Goal: Check status: Check status

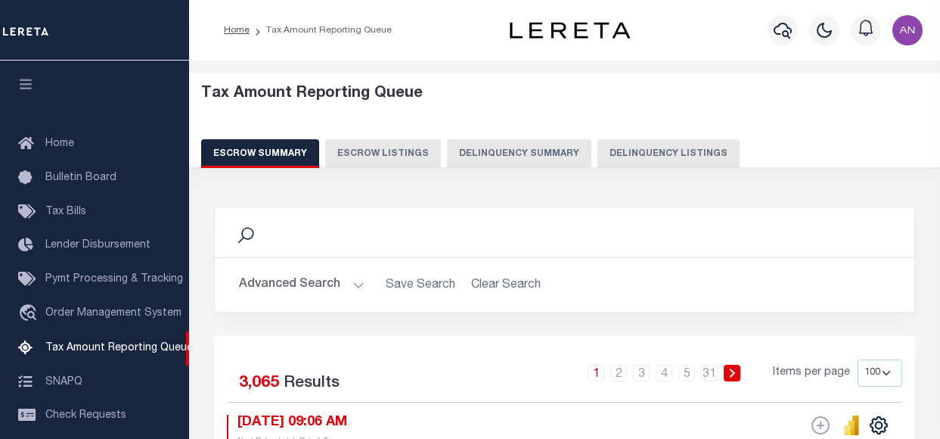
select select "100"
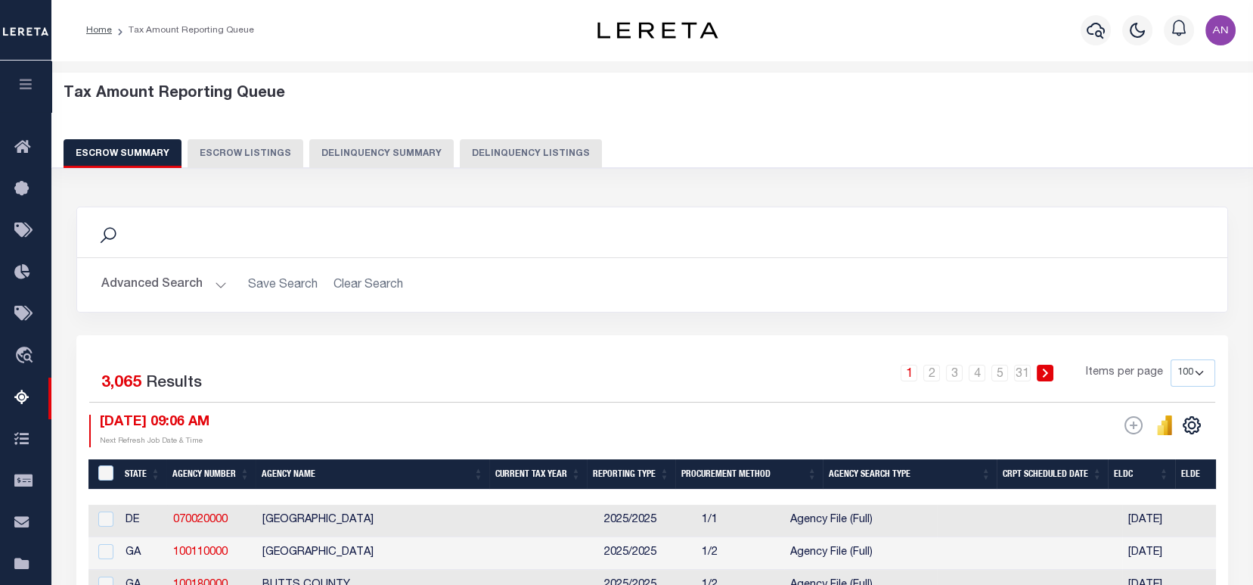
click at [511, 152] on button "Delinquency Listings" at bounding box center [531, 153] width 142 height 29
select select "100"
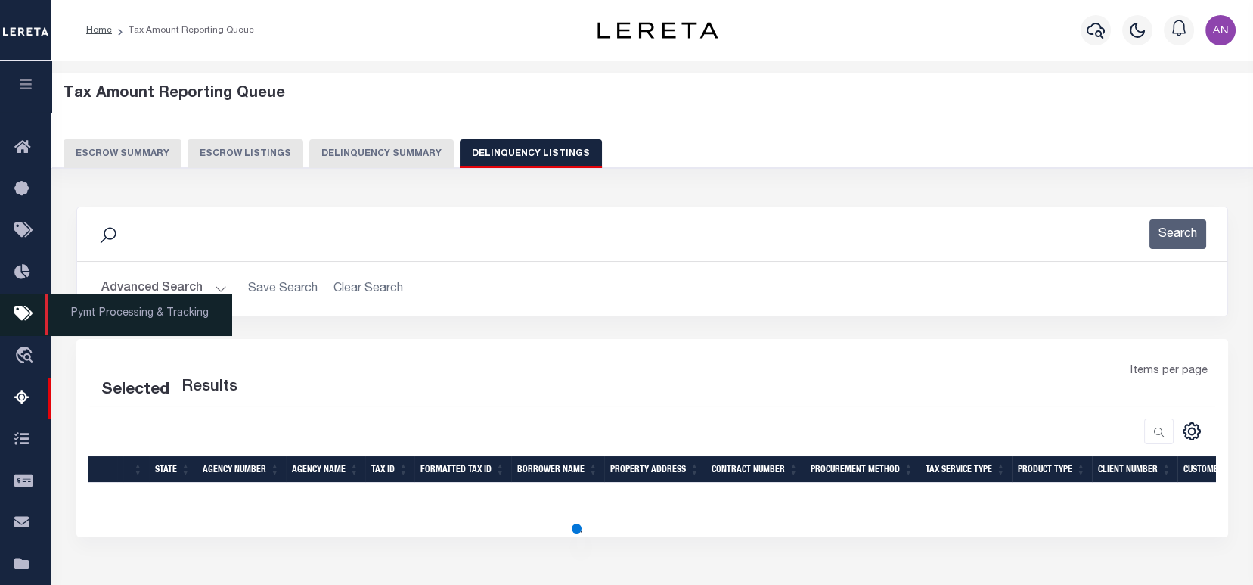
select select "100"
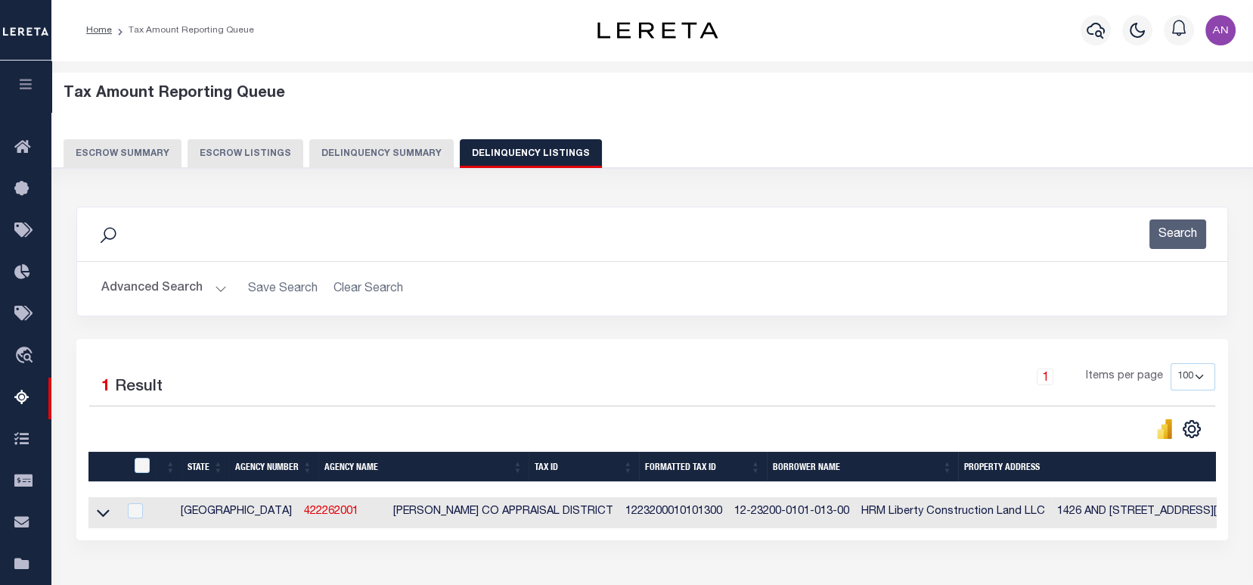
click at [159, 291] on button "Advanced Search" at bounding box center [164, 288] width 126 height 29
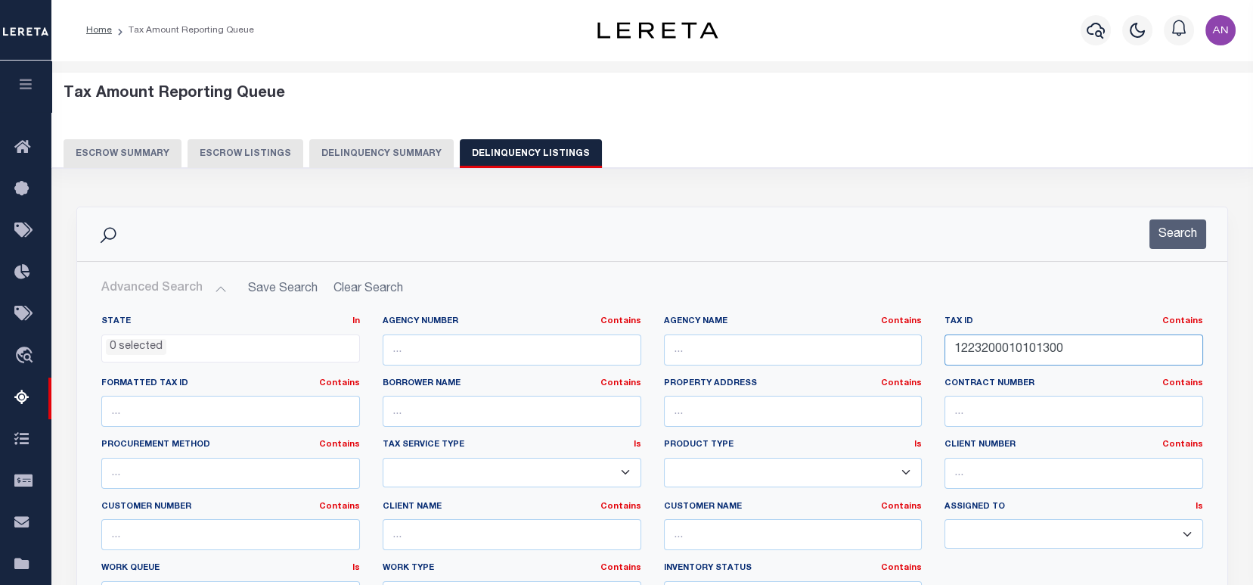
click at [939, 349] on input "1223200010101300" at bounding box center [1074, 349] width 259 height 31
paste input "D11-53-013"
type input "D11-53-013"
click at [939, 231] on button "Search" at bounding box center [1177, 233] width 57 height 29
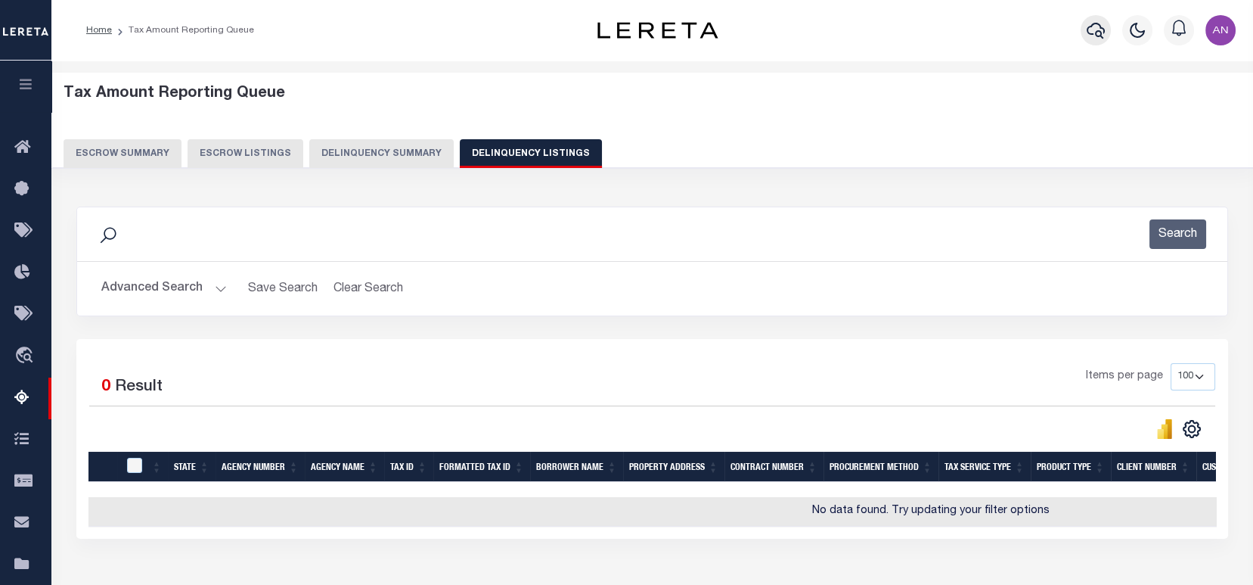
click at [939, 31] on icon "button" at bounding box center [1096, 30] width 18 height 18
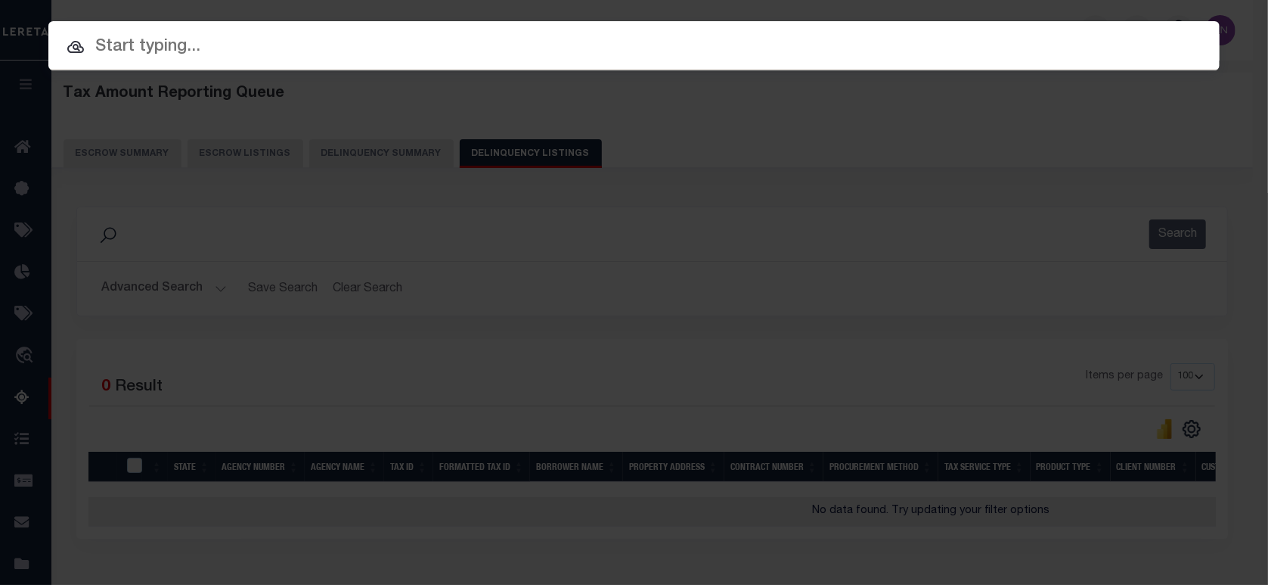
click at [504, 53] on input "text" at bounding box center [633, 47] width 1171 height 26
paste input "25029ND"
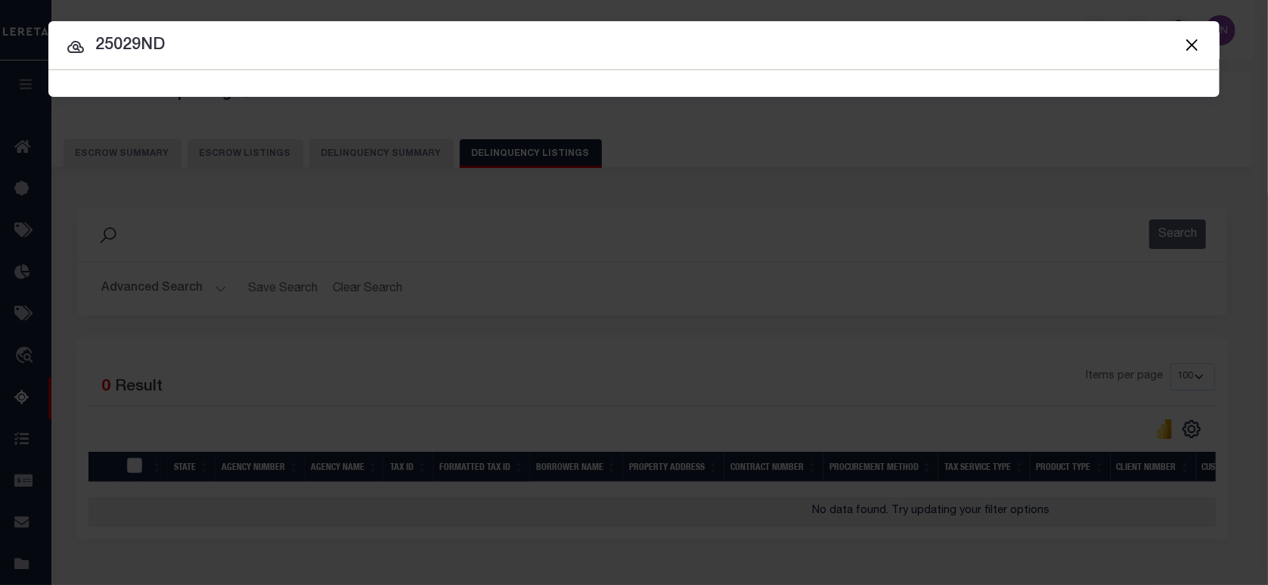
type input "25029ND"
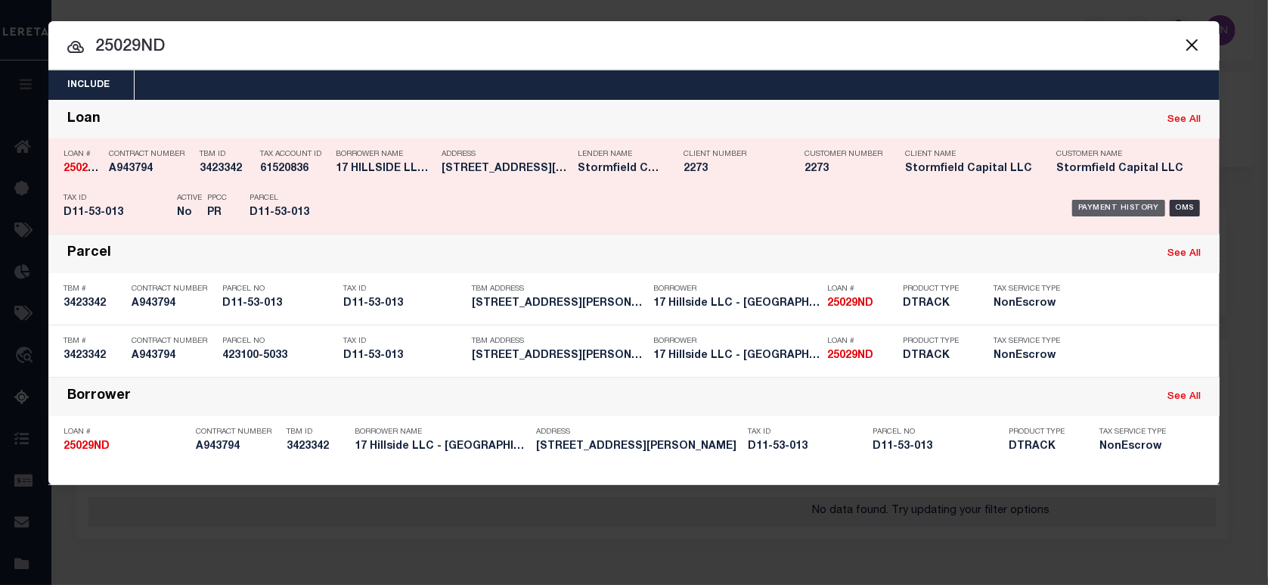
click at [939, 204] on div "Payment History" at bounding box center [1118, 208] width 93 height 17
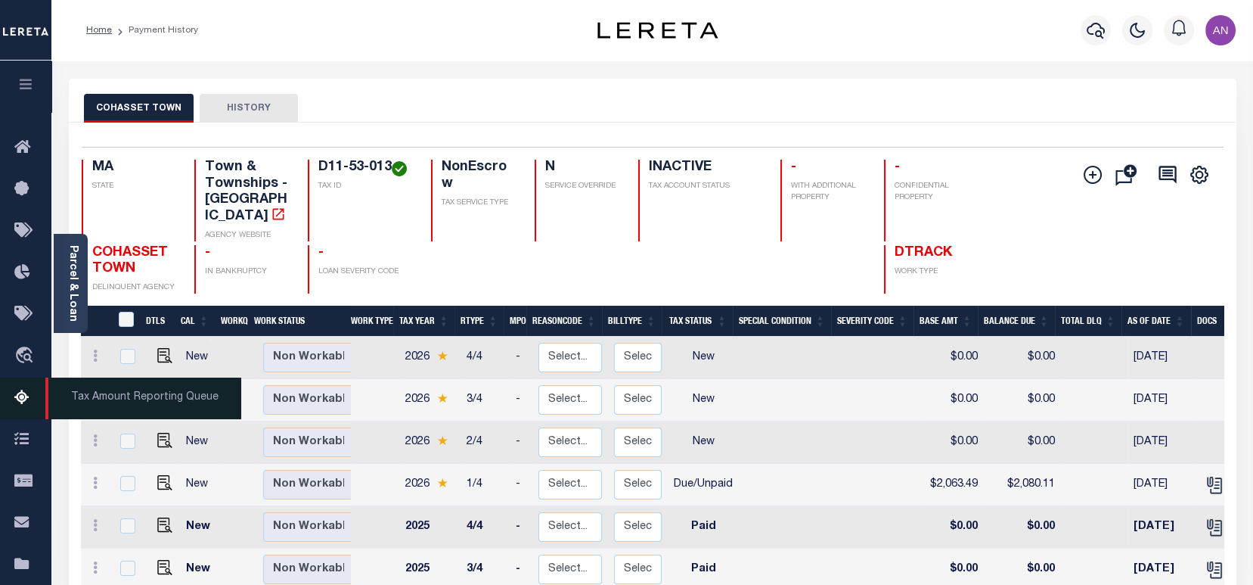
click at [17, 408] on icon at bounding box center [26, 398] width 24 height 19
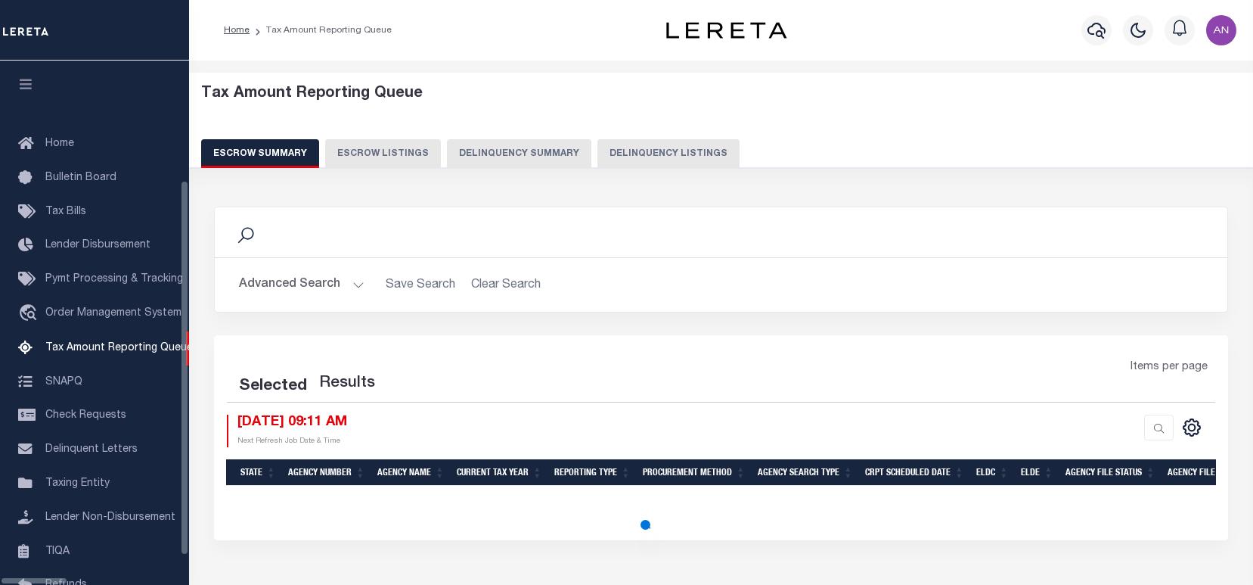
click at [661, 154] on button "Delinquency Listings" at bounding box center [668, 153] width 142 height 29
select select "100"
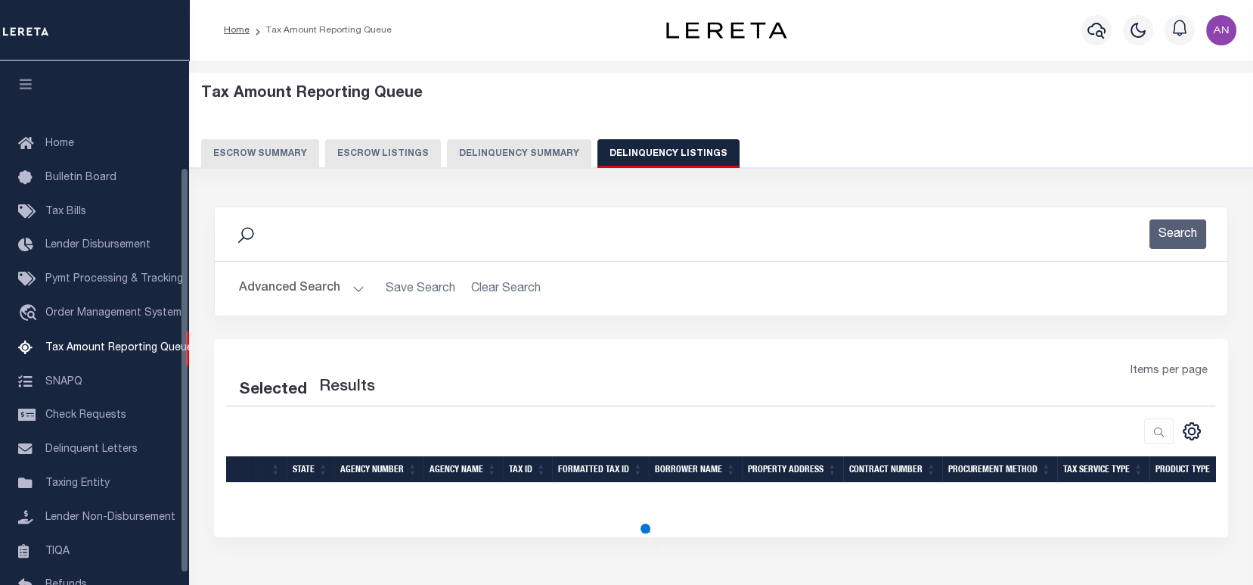
select select "100"
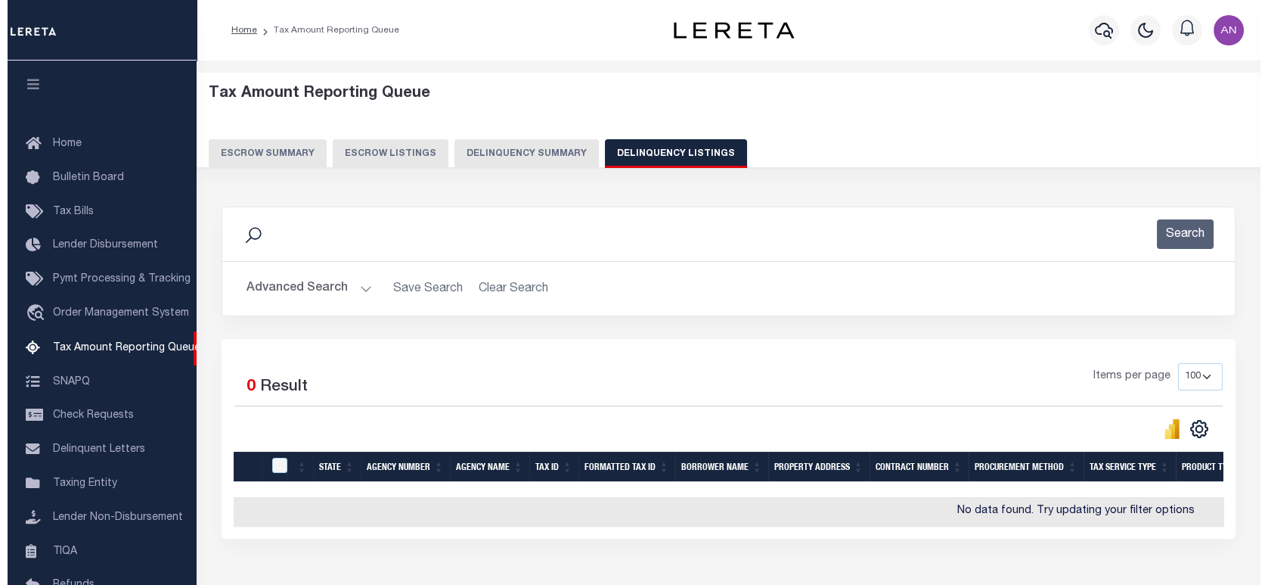
scroll to position [138, 0]
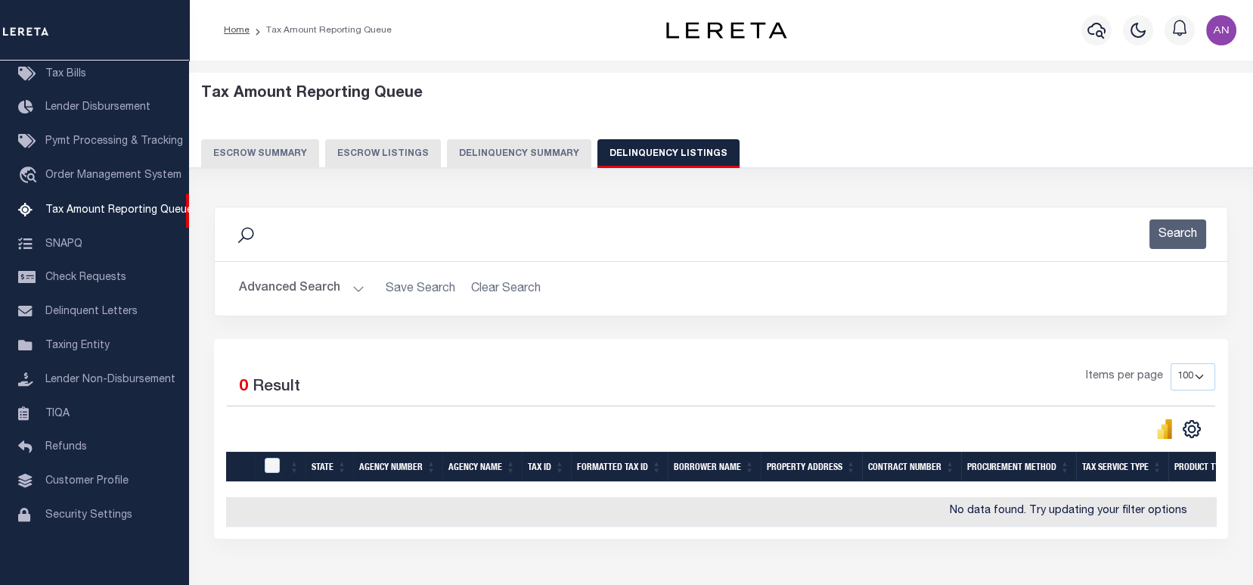
click at [265, 290] on button "Advanced Search" at bounding box center [302, 288] width 126 height 29
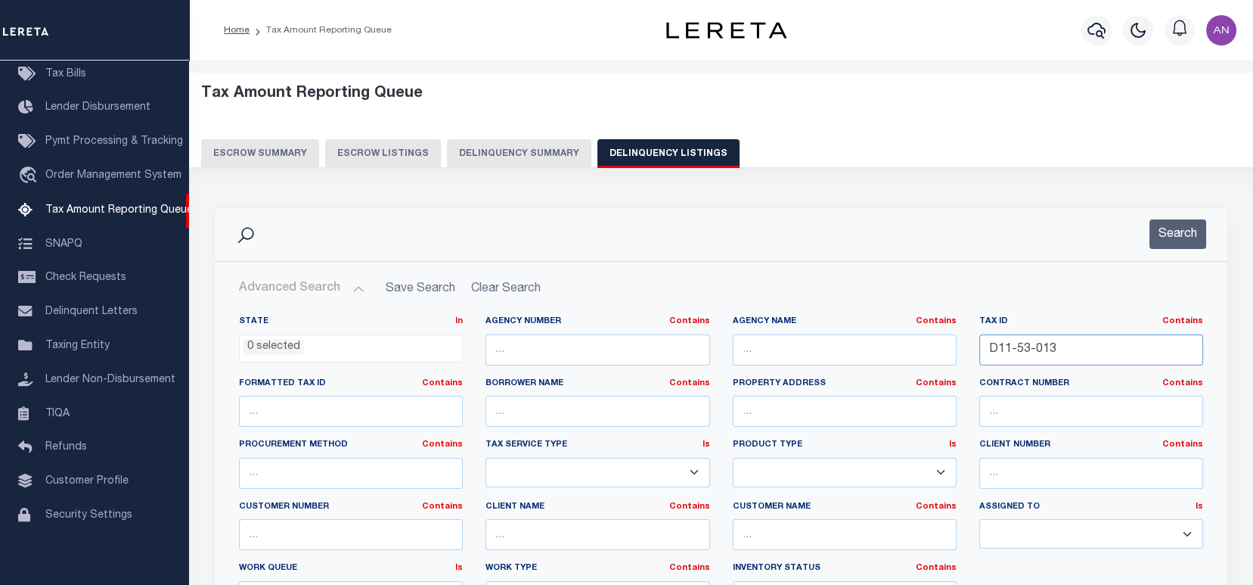
click at [994, 351] on input "D11-53-013" at bounding box center [1091, 349] width 224 height 31
paste input "0055-085.000"
type input "0055-085.000"
click at [1174, 233] on button "Search" at bounding box center [1177, 233] width 57 height 29
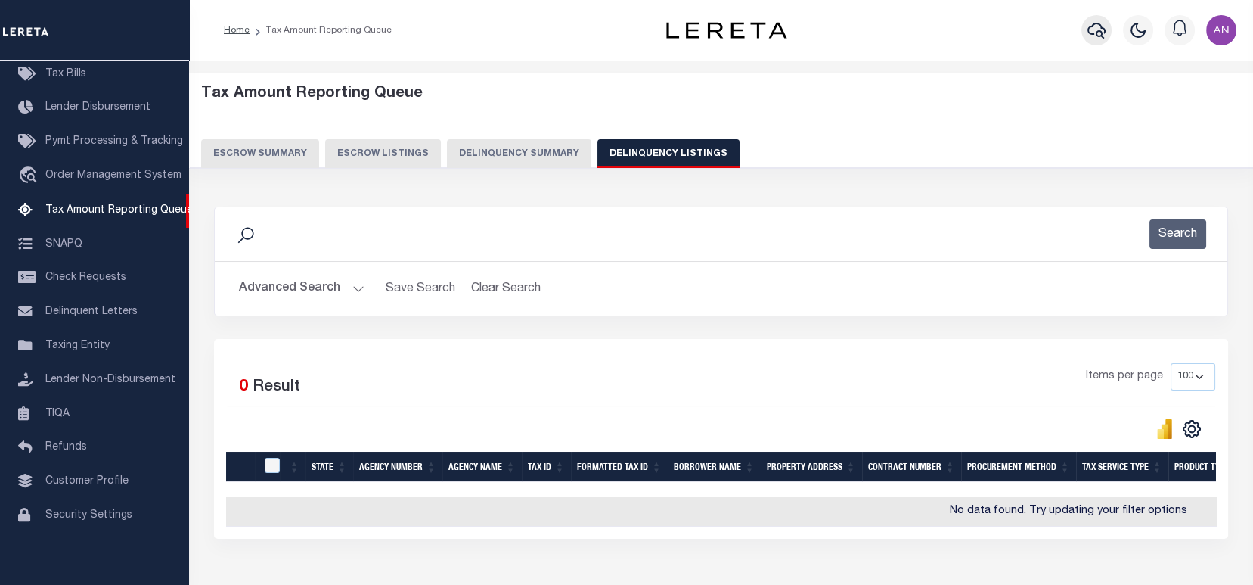
click at [1097, 33] on icon "button" at bounding box center [1096, 30] width 18 height 18
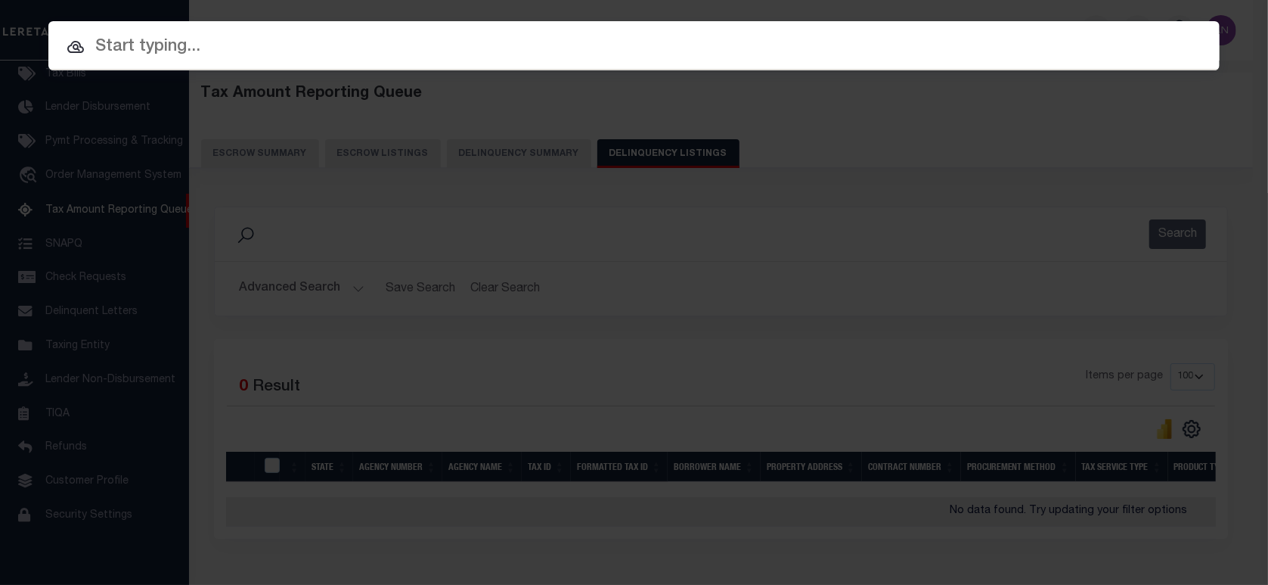
click at [793, 42] on input "text" at bounding box center [633, 47] width 1171 height 26
paste input "510031973"
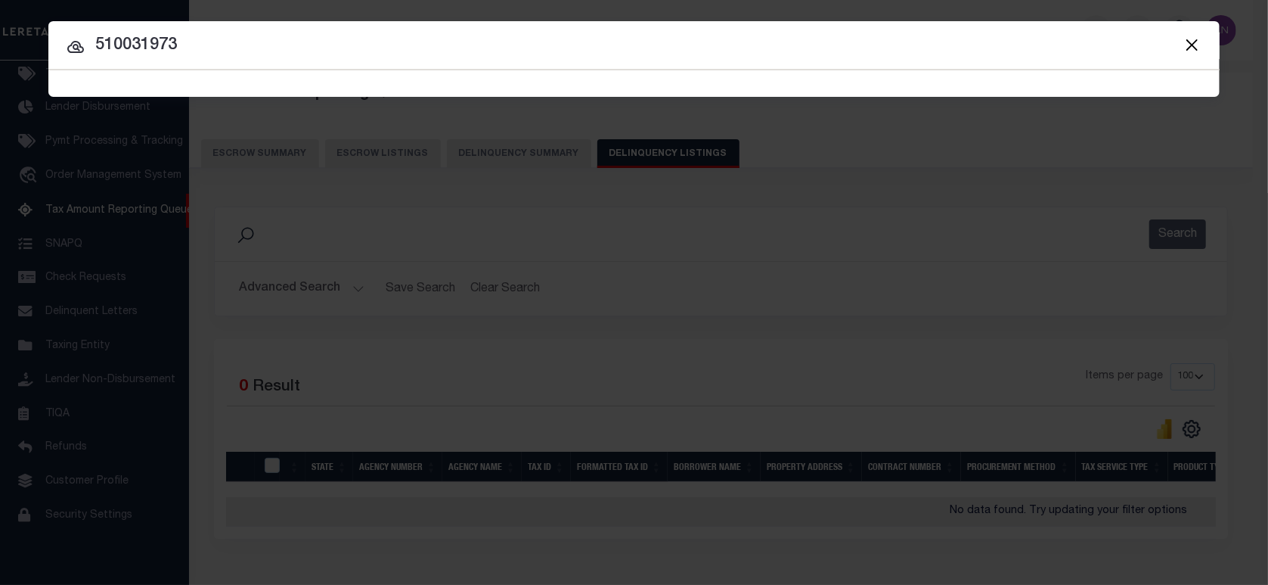
type input "510031973"
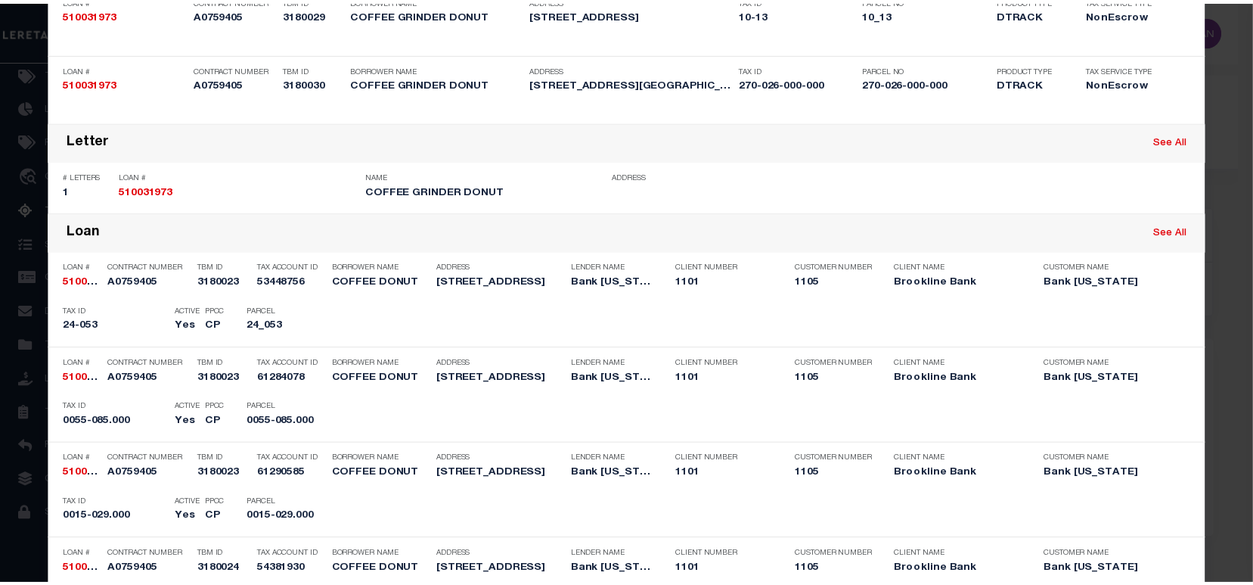
scroll to position [706, 0]
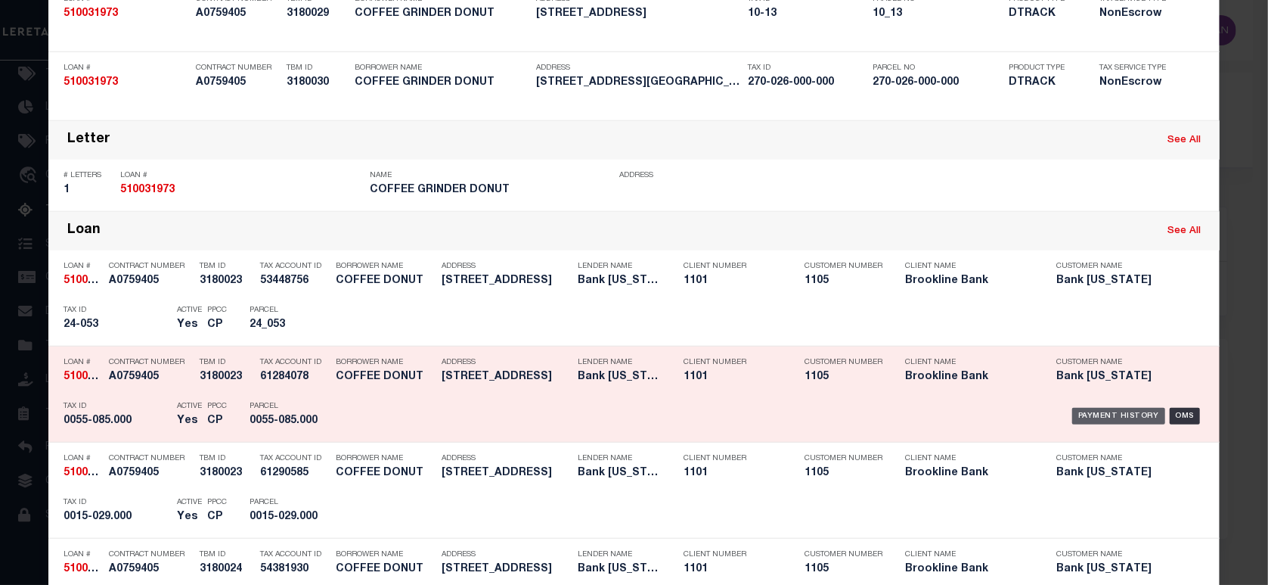
click at [1099, 411] on div "Payment History" at bounding box center [1118, 416] width 93 height 17
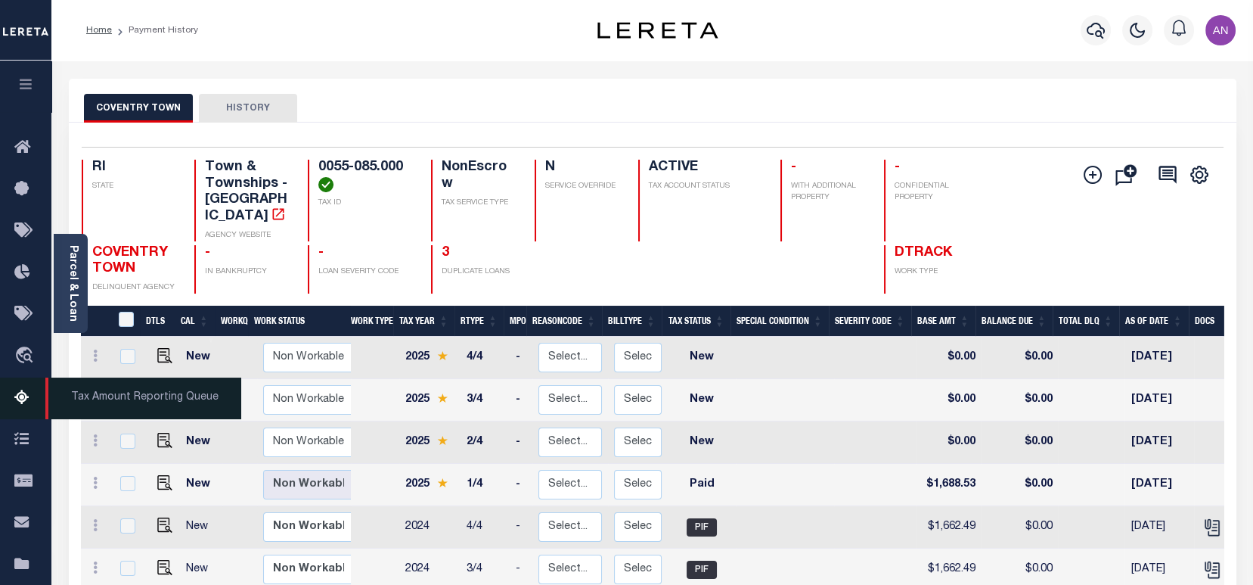
click at [21, 398] on icon at bounding box center [26, 398] width 24 height 19
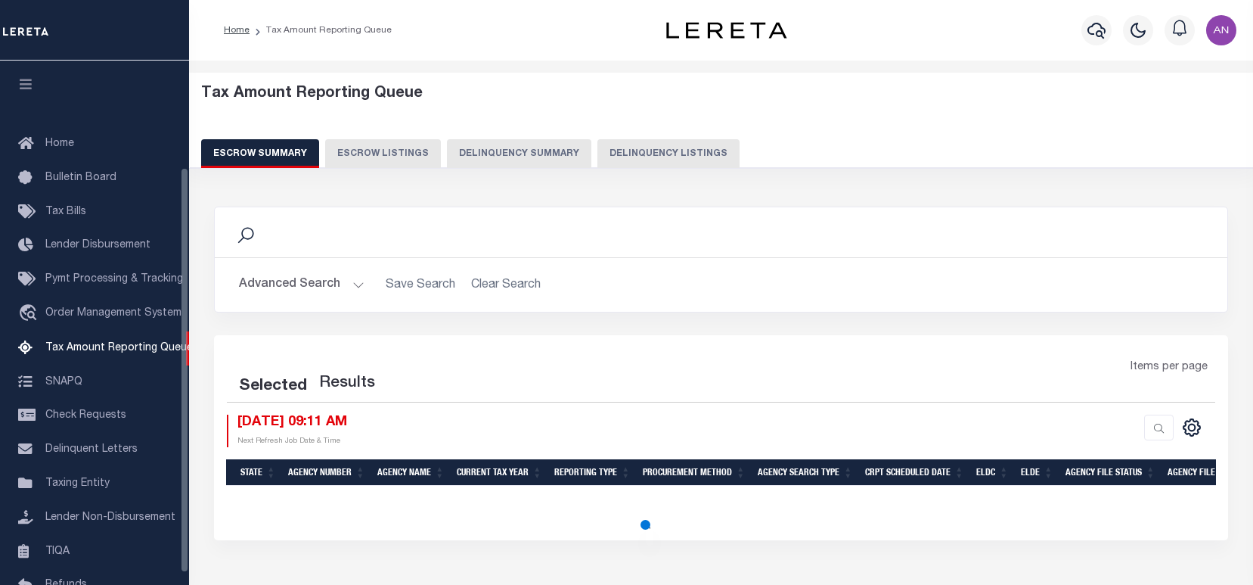
select select "100"
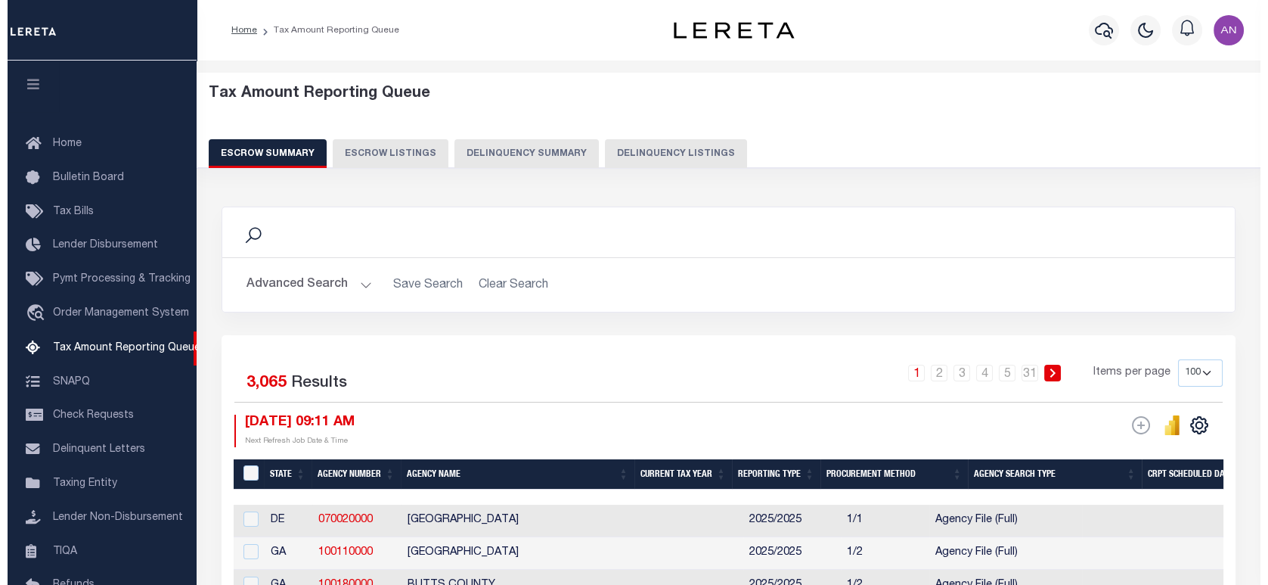
scroll to position [138, 0]
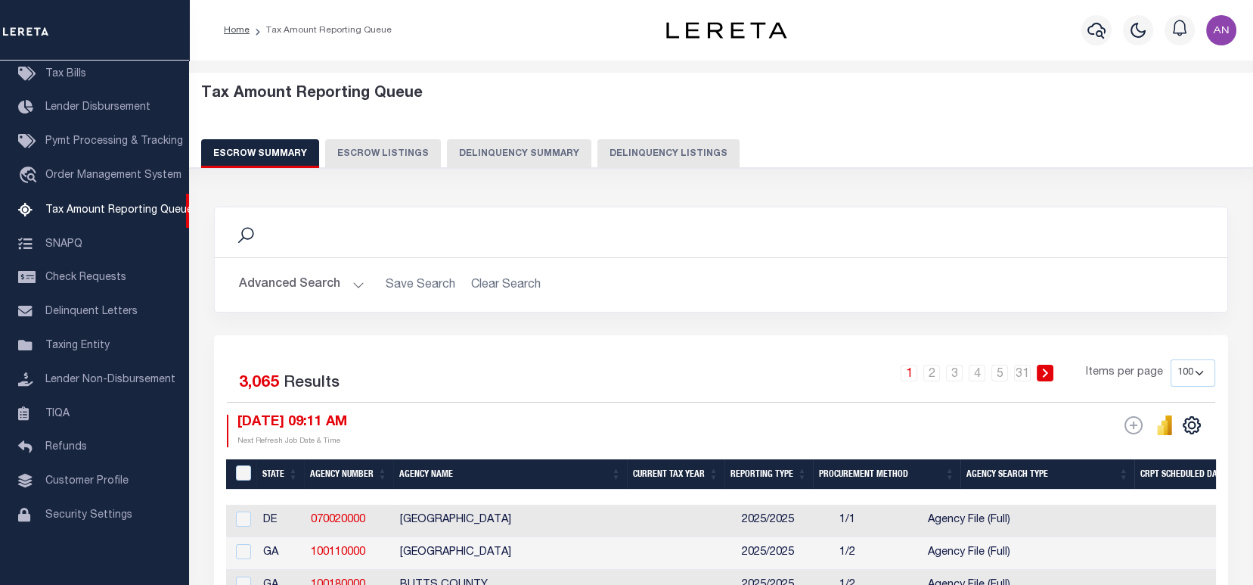
click at [623, 155] on button "Delinquency Listings" at bounding box center [668, 153] width 142 height 29
select select
select select "100"
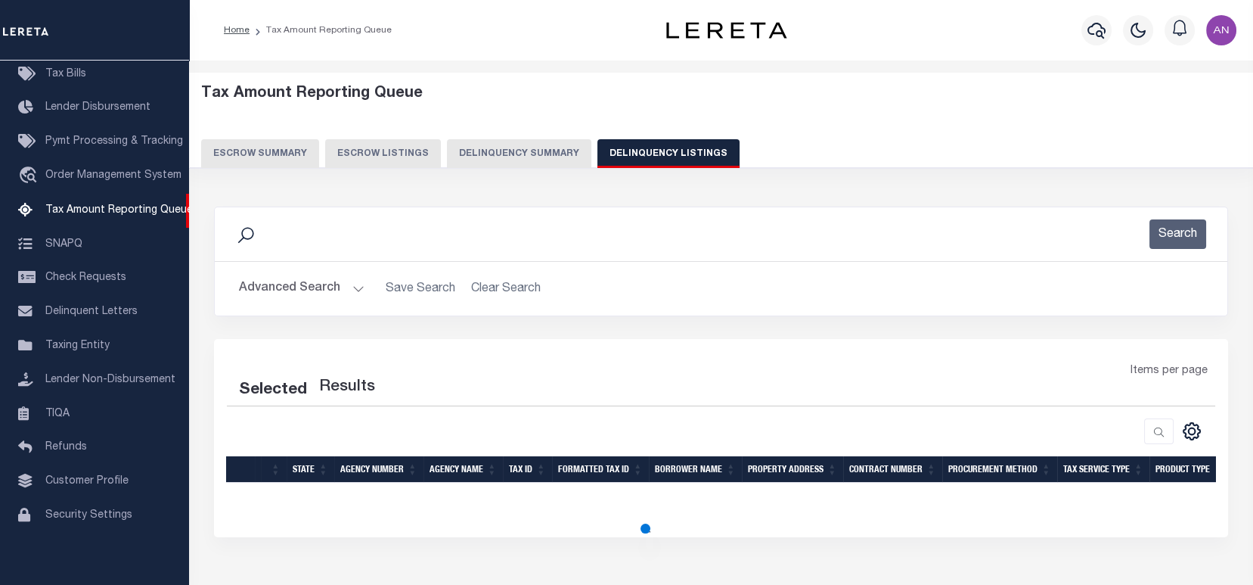
select select "100"
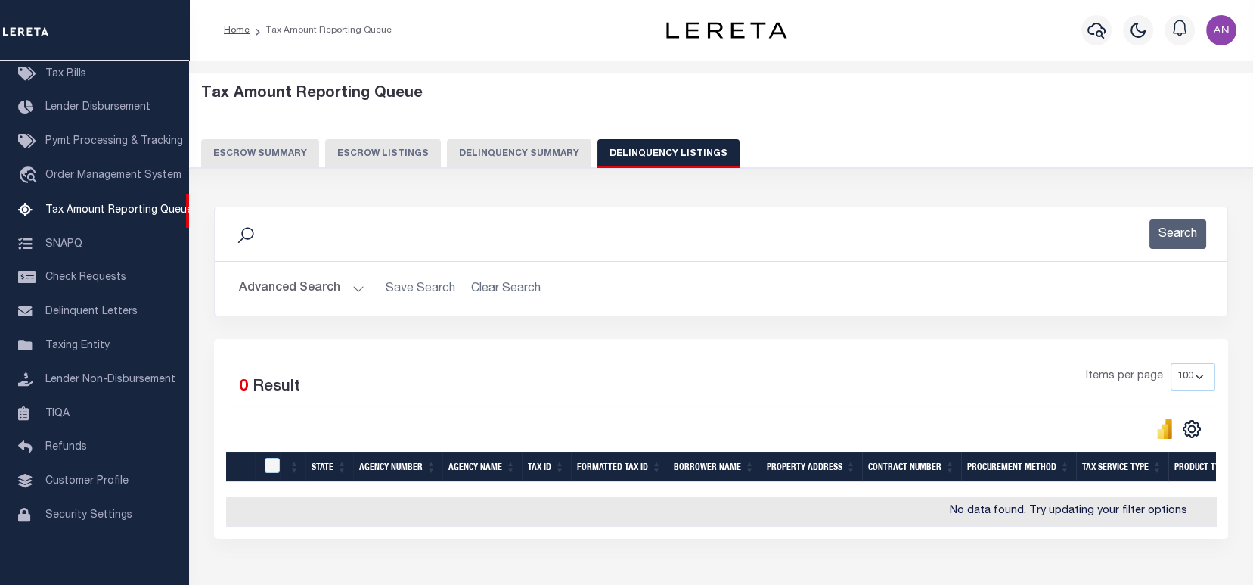
click at [297, 291] on button "Advanced Search" at bounding box center [302, 288] width 126 height 29
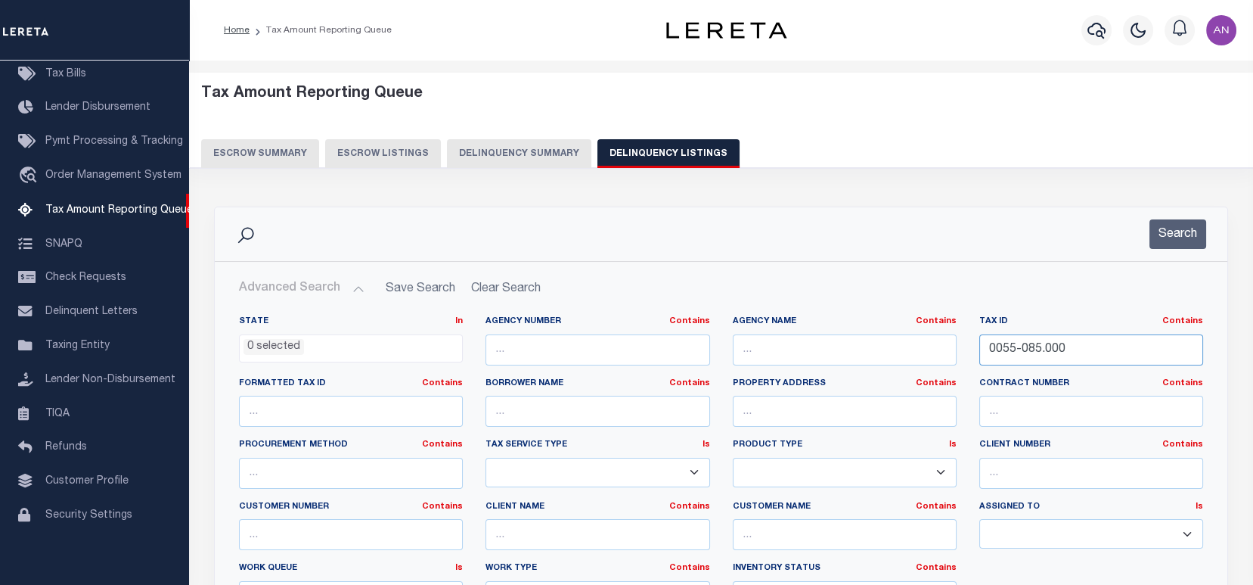
click at [1043, 351] on input "0055-085.000" at bounding box center [1091, 349] width 224 height 31
paste input "402.0-0000-0022."
type input "402.0-0000-0022.0"
click at [1177, 233] on button "Search" at bounding box center [1177, 233] width 57 height 29
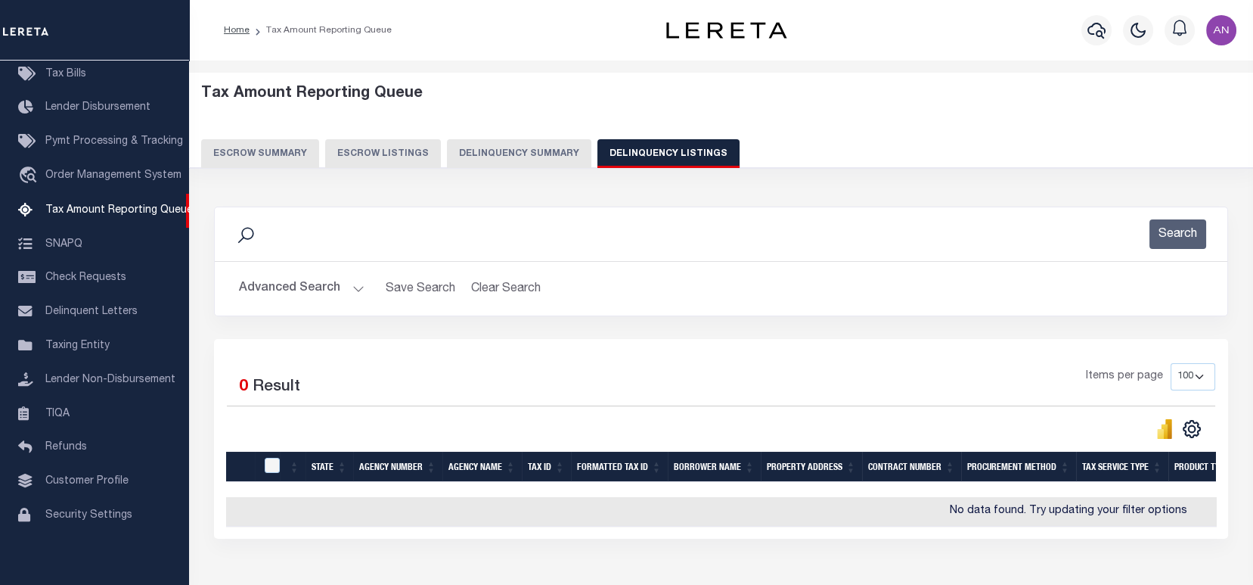
click at [306, 287] on button "Advanced Search" at bounding box center [302, 288] width 126 height 29
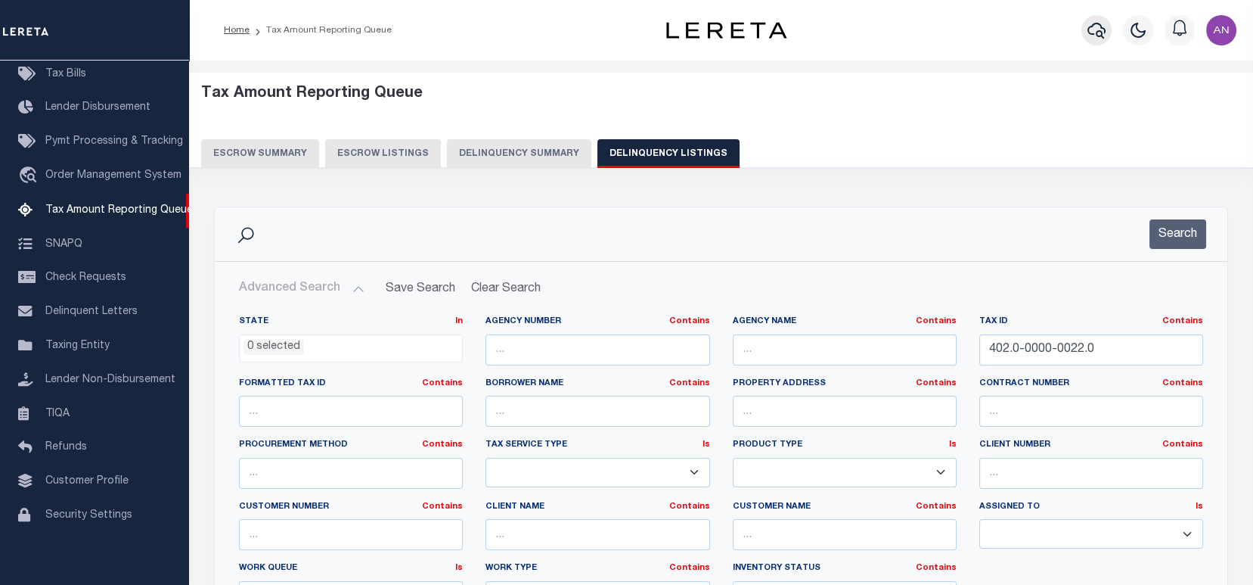
click at [1096, 27] on icon "button" at bounding box center [1096, 30] width 18 height 18
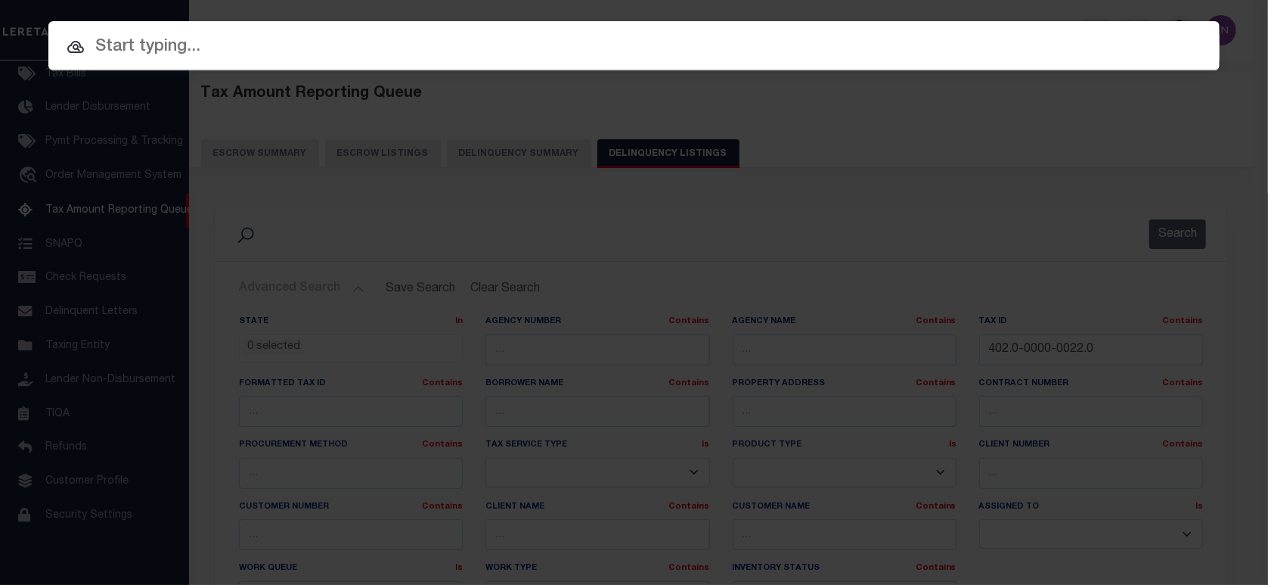
paste input "1747044990"
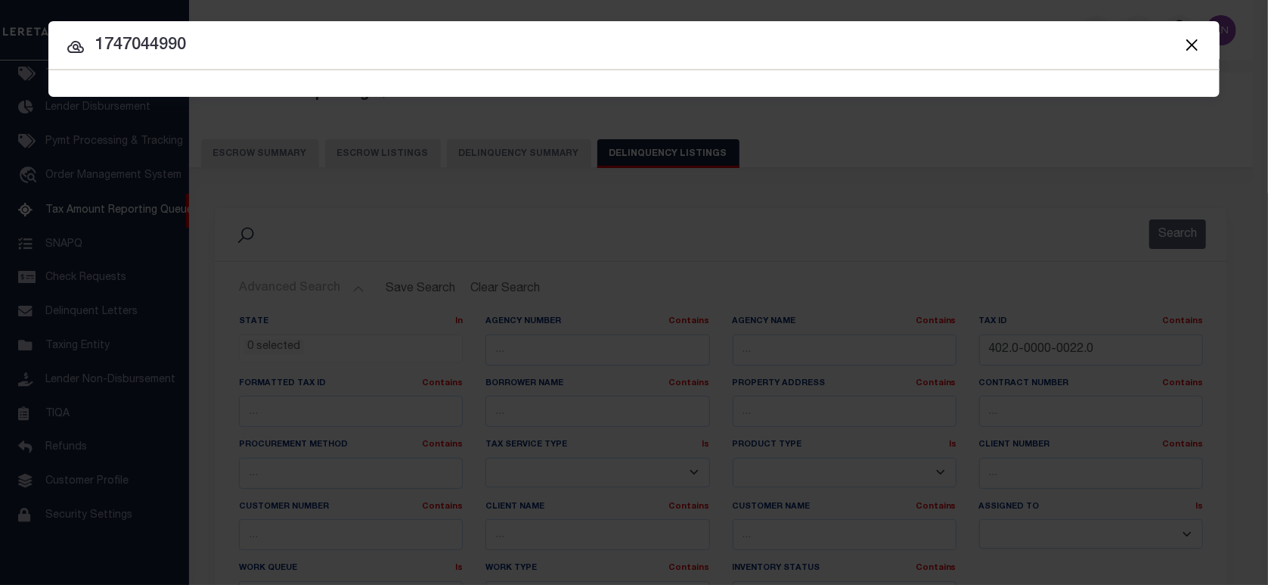
type input "1747044990"
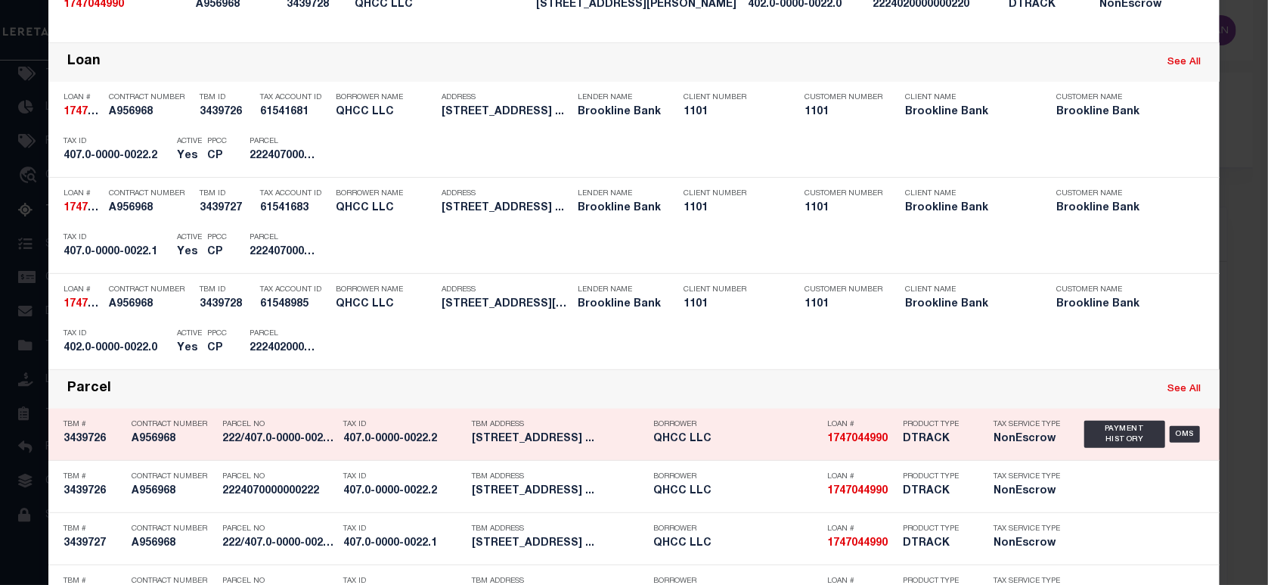
scroll to position [302, 0]
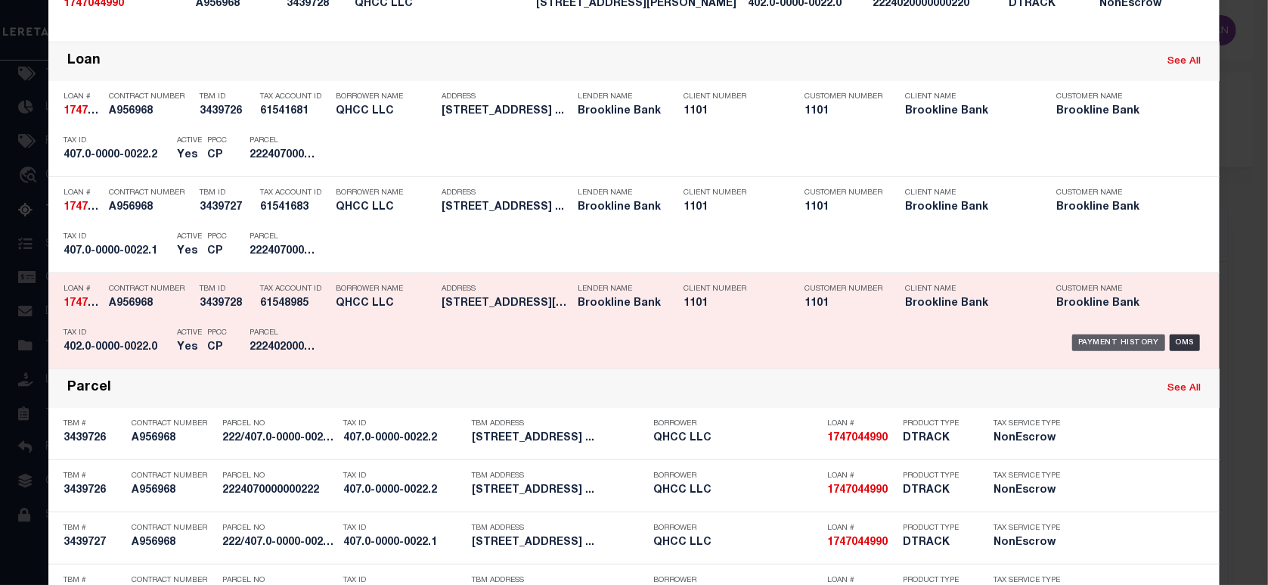
click at [1111, 341] on div "Payment History" at bounding box center [1118, 342] width 93 height 17
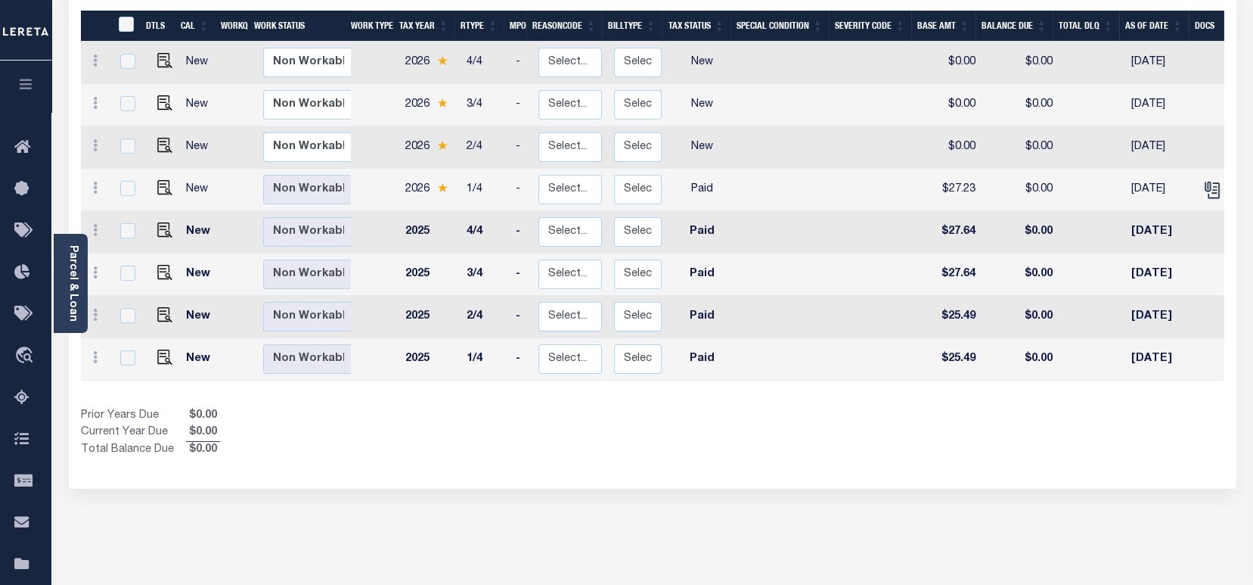
scroll to position [302, 0]
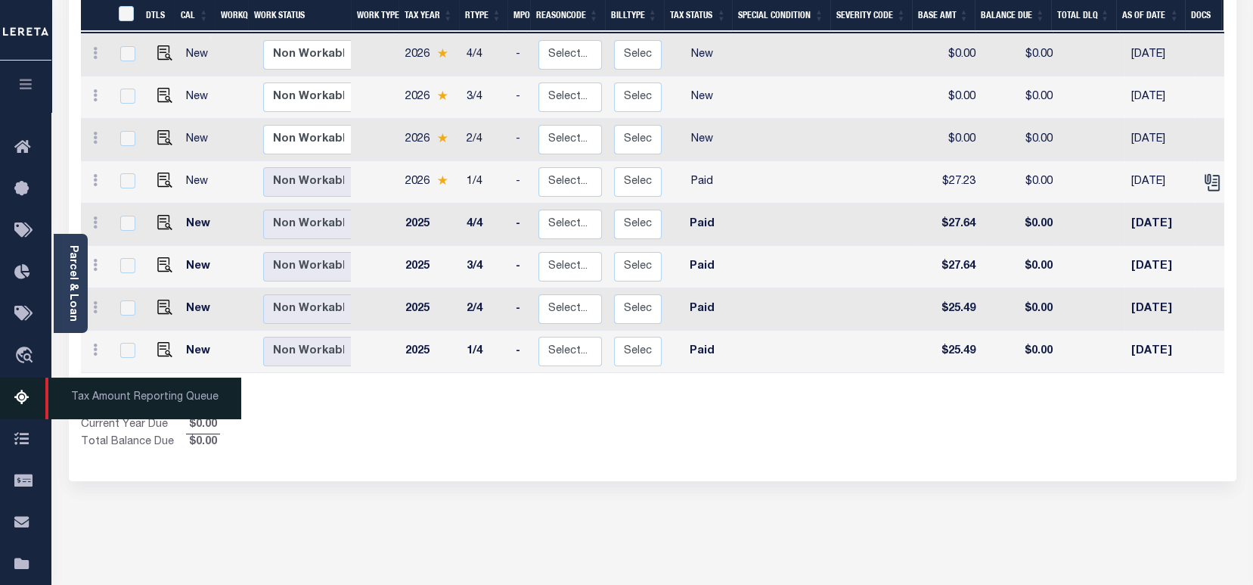
click at [20, 402] on icon at bounding box center [26, 398] width 24 height 19
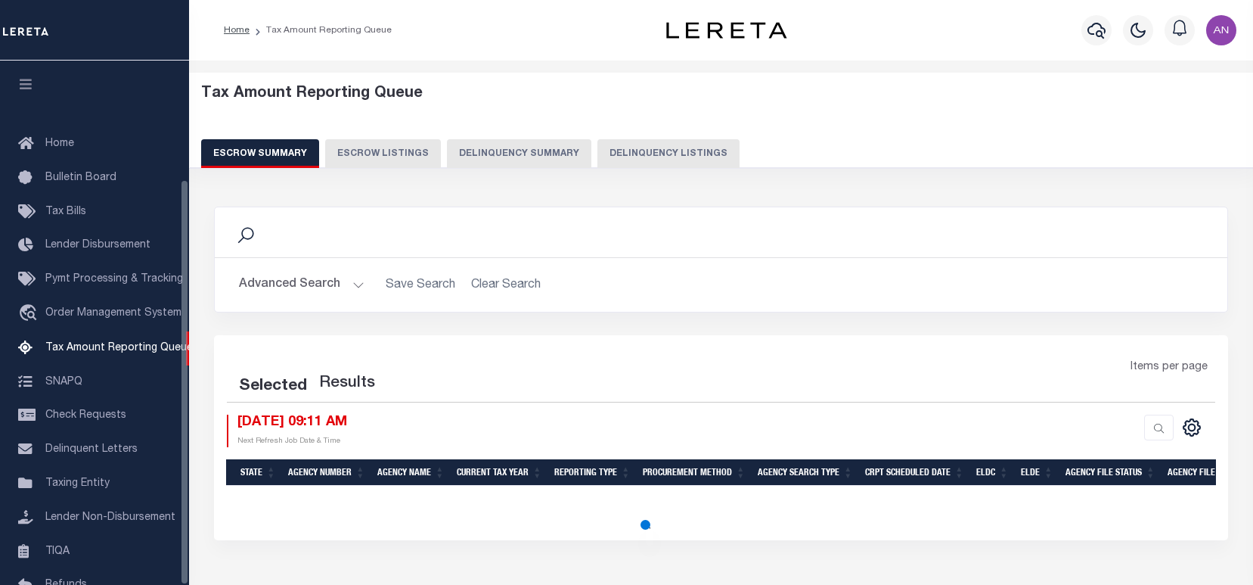
select select "100"
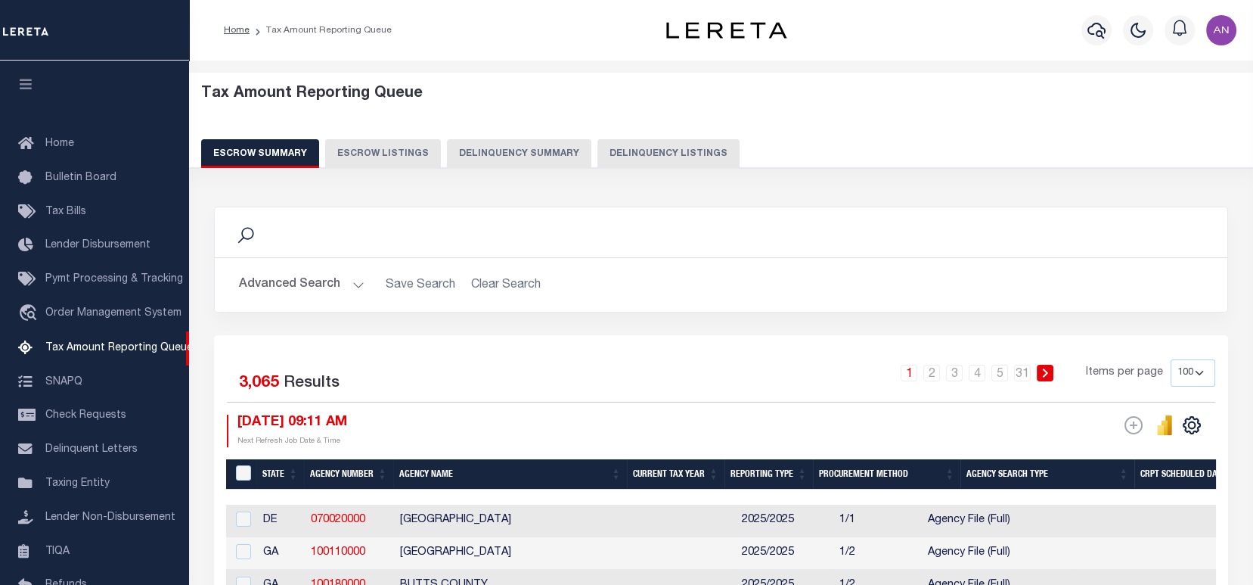
scroll to position [153, 0]
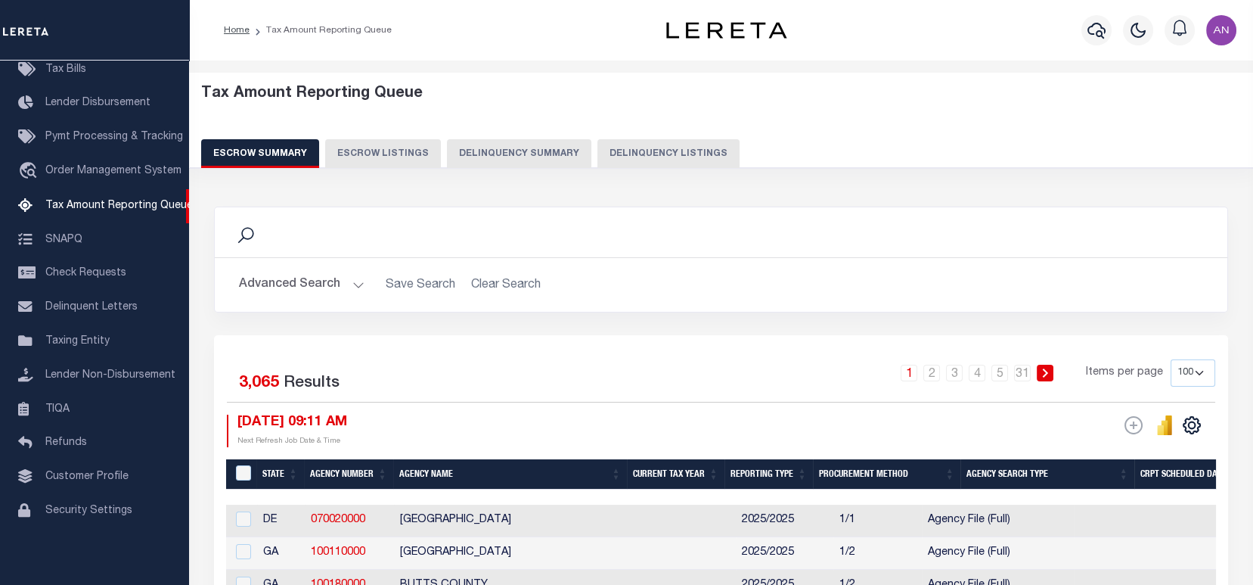
click at [701, 149] on button "Delinquency Listings" at bounding box center [668, 153] width 142 height 29
select select "100"
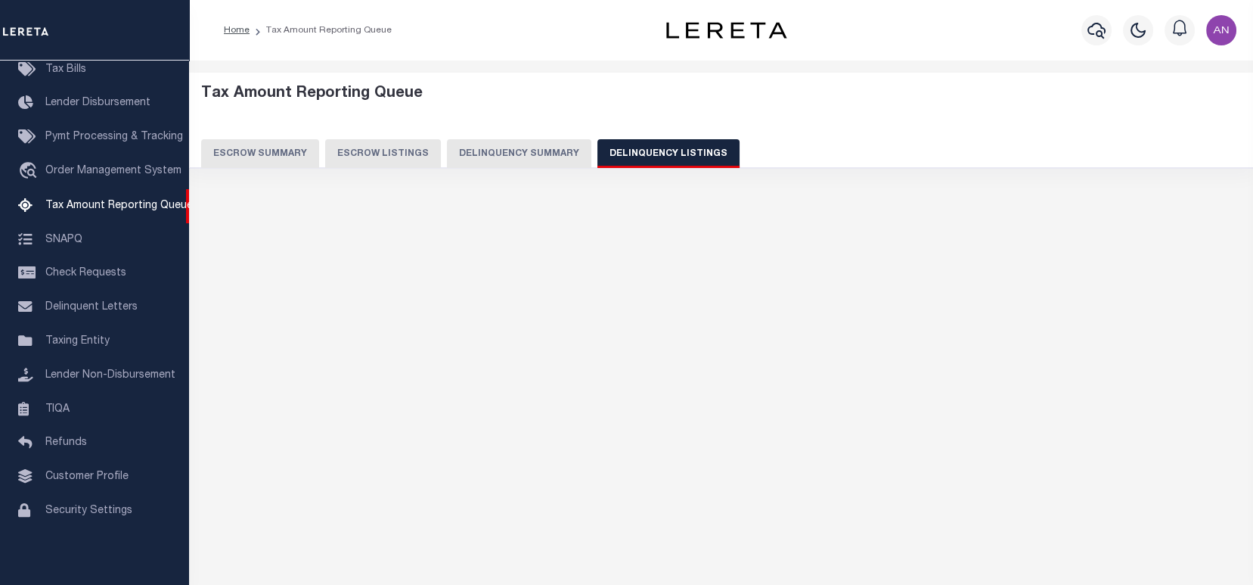
click at [1190, 515] on div "Selected Results Items per page" at bounding box center [721, 438] width 1014 height 198
select select "100"
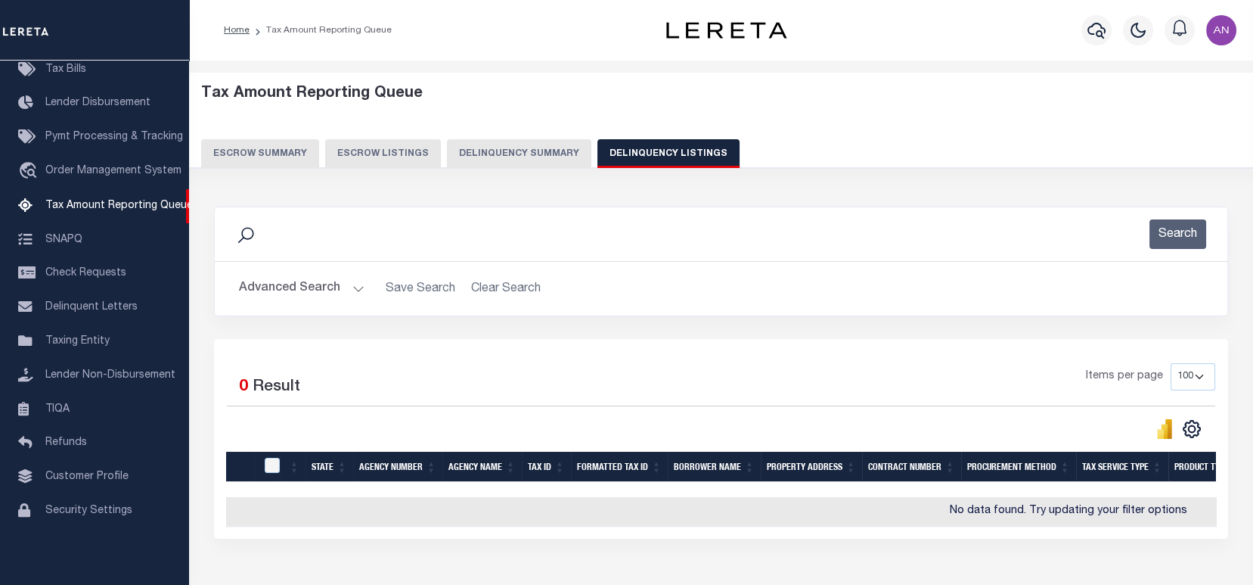
click at [278, 289] on button "Advanced Search" at bounding box center [302, 288] width 126 height 29
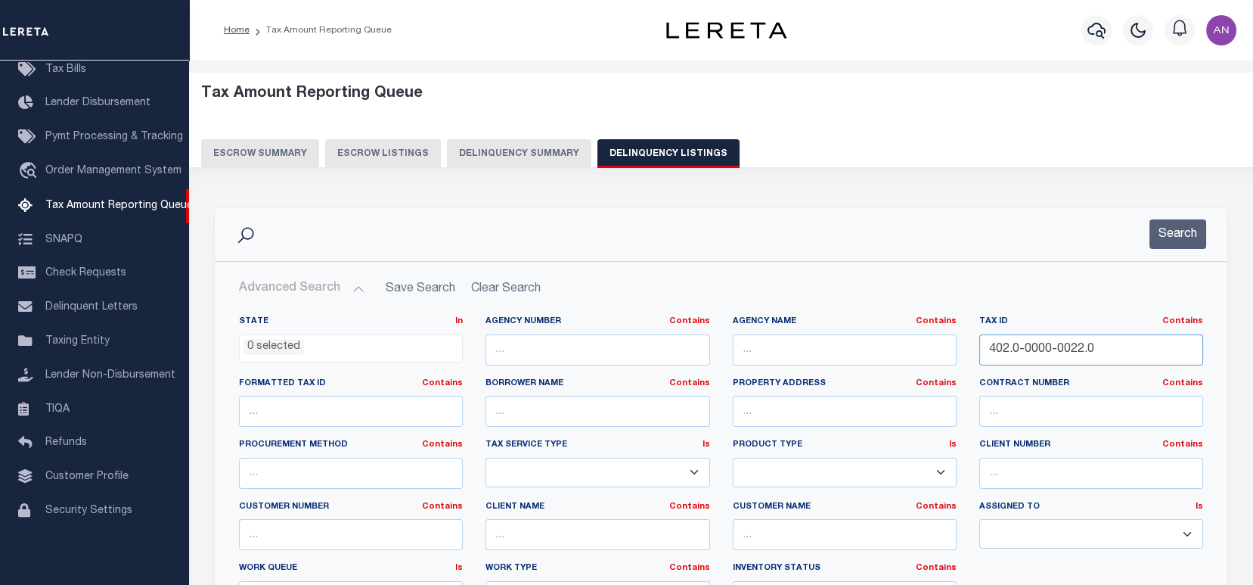
click at [1037, 349] on input "402.0-0000-0022.0" at bounding box center [1091, 349] width 224 height 31
paste input "7.0-0000-0022.1"
type input "407.0-0000-0022.1"
click at [1173, 234] on button "Search" at bounding box center [1177, 233] width 57 height 29
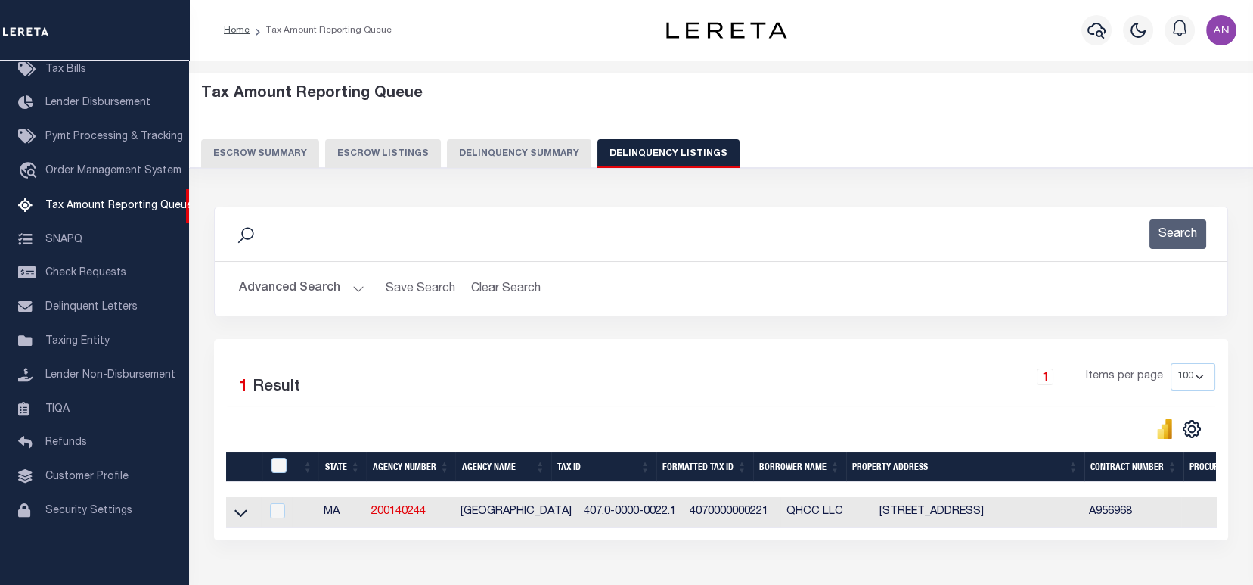
drag, startPoint x: 240, startPoint y: 518, endPoint x: 484, endPoint y: 516, distance: 243.5
click at [240, 517] on icon at bounding box center [240, 514] width 13 height 8
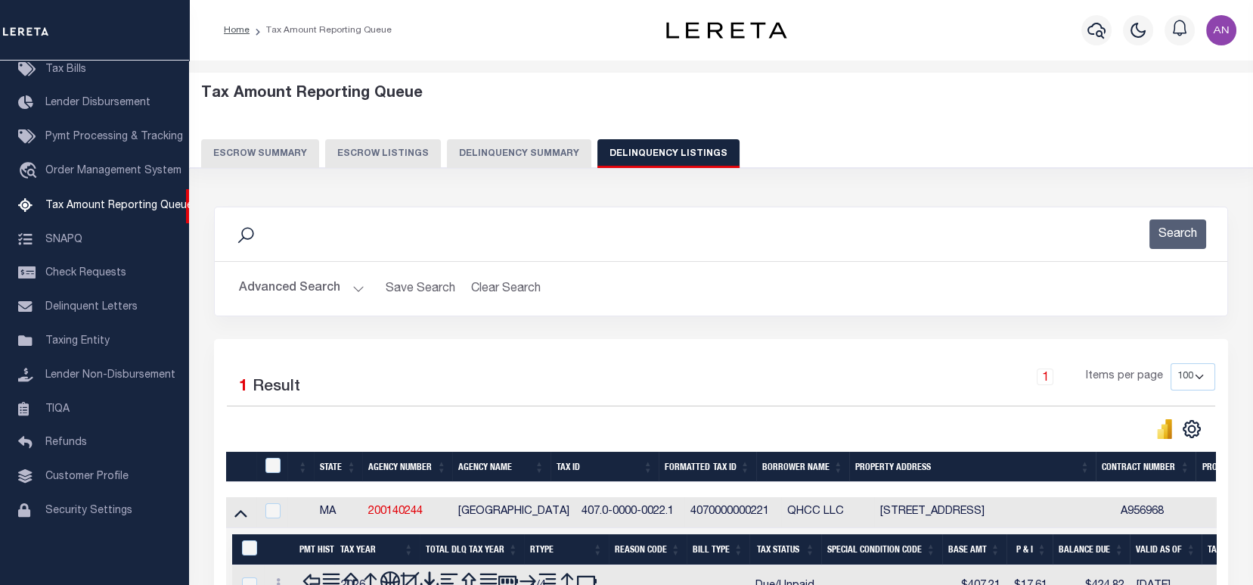
scroll to position [101, 0]
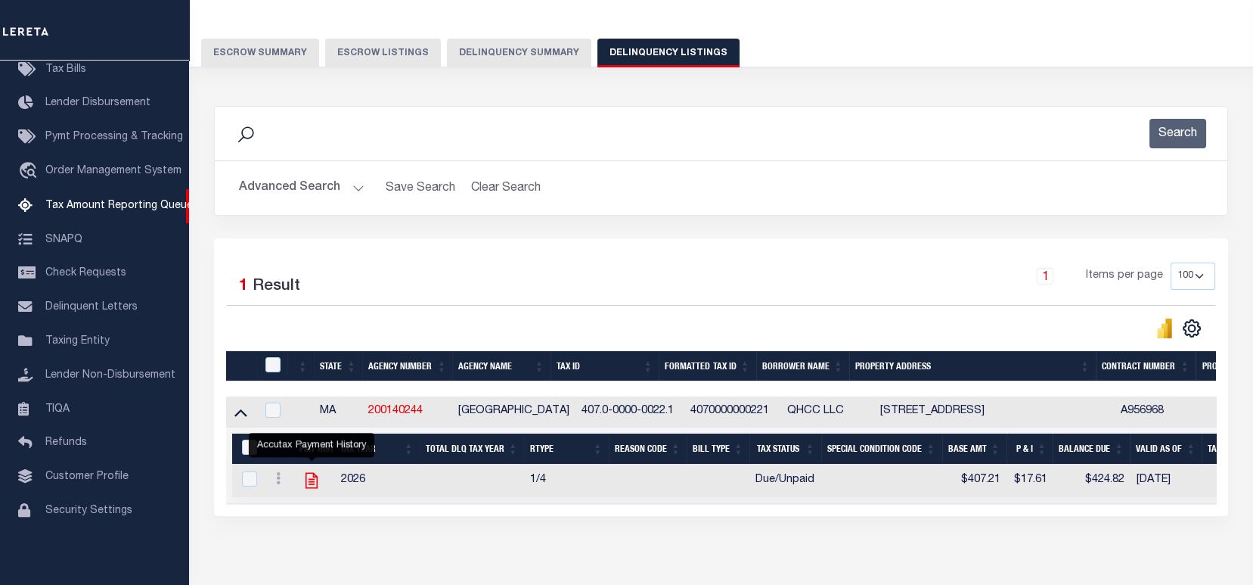
click at [312, 481] on icon "" at bounding box center [312, 481] width 12 height 16
checkbox input "true"
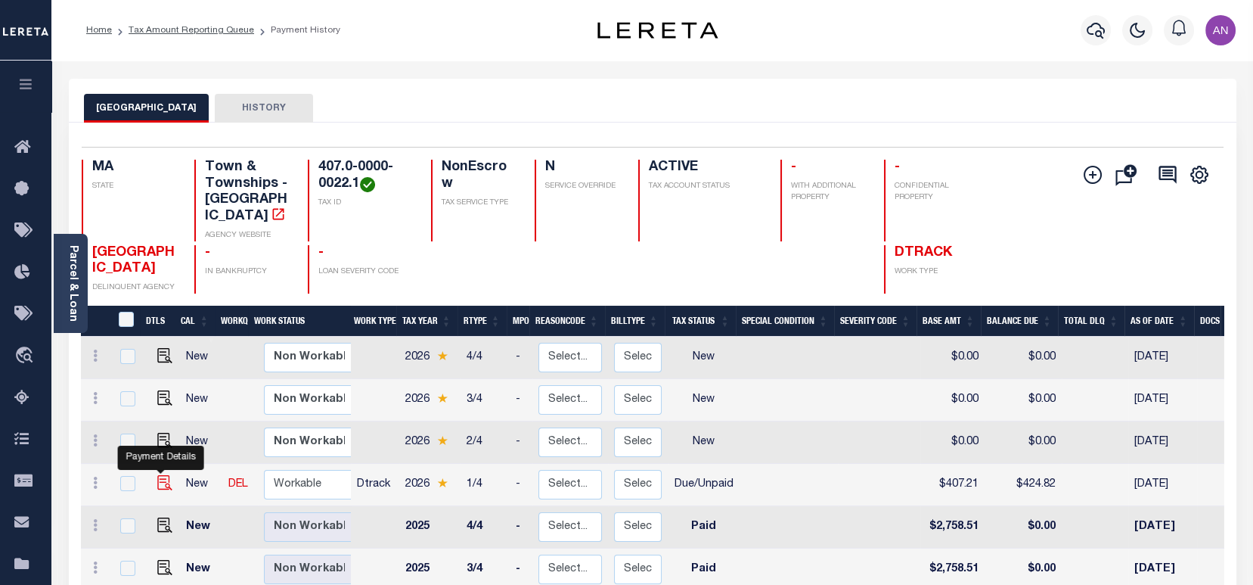
click at [163, 475] on img "" at bounding box center [164, 482] width 15 height 15
checkbox input "true"
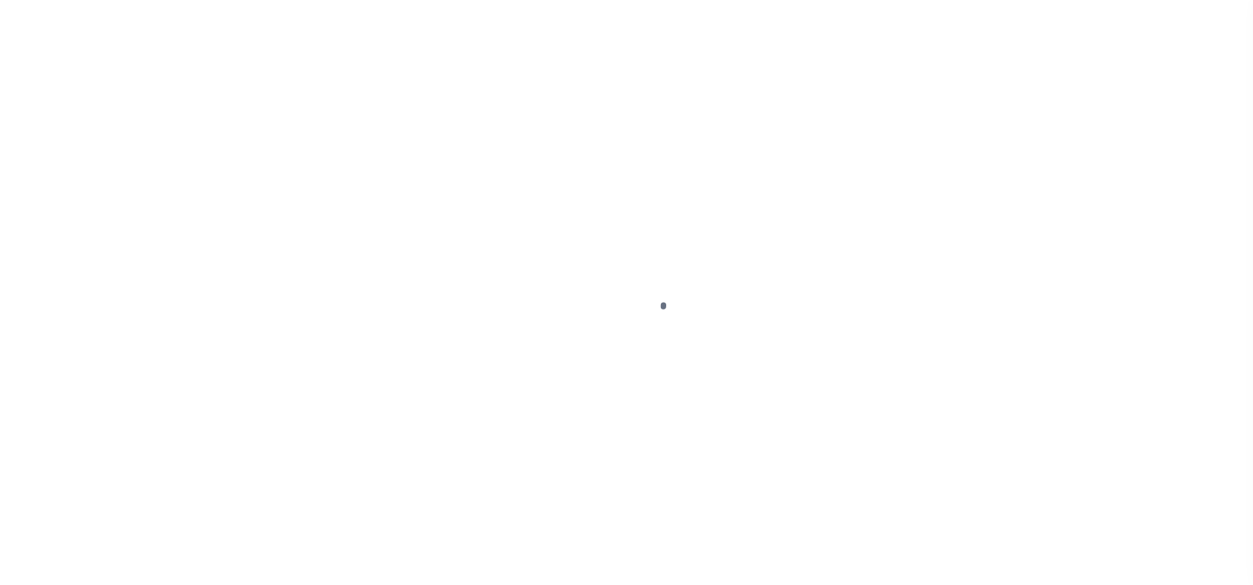
select select "DUE"
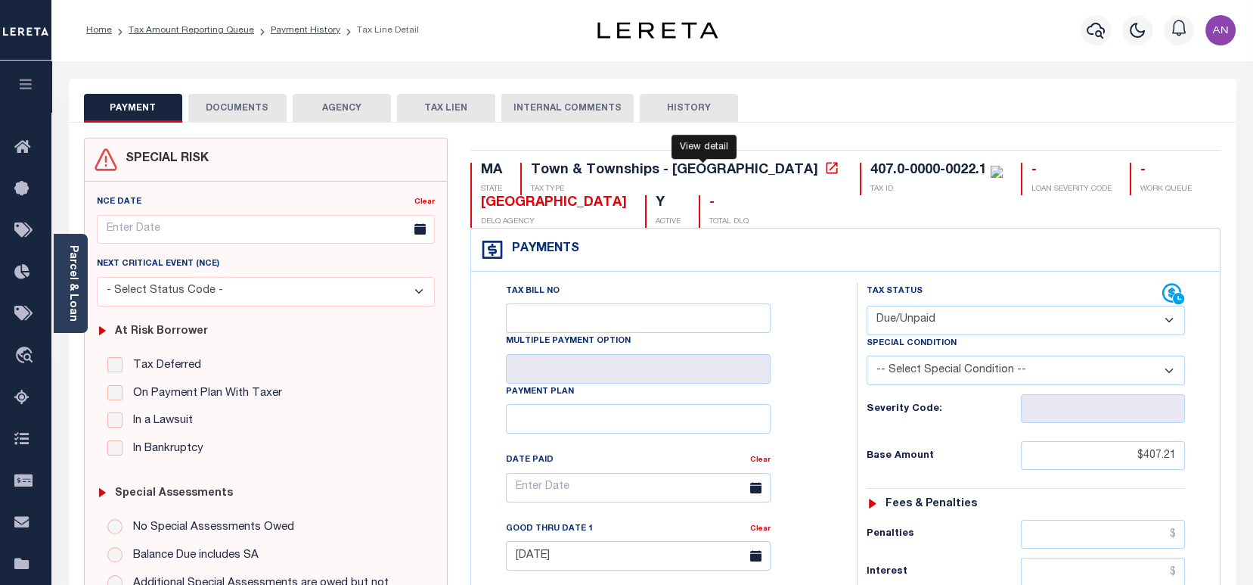
click at [824, 169] on icon at bounding box center [831, 167] width 15 height 15
click at [78, 284] on link "Parcel & Loan" at bounding box center [72, 283] width 11 height 76
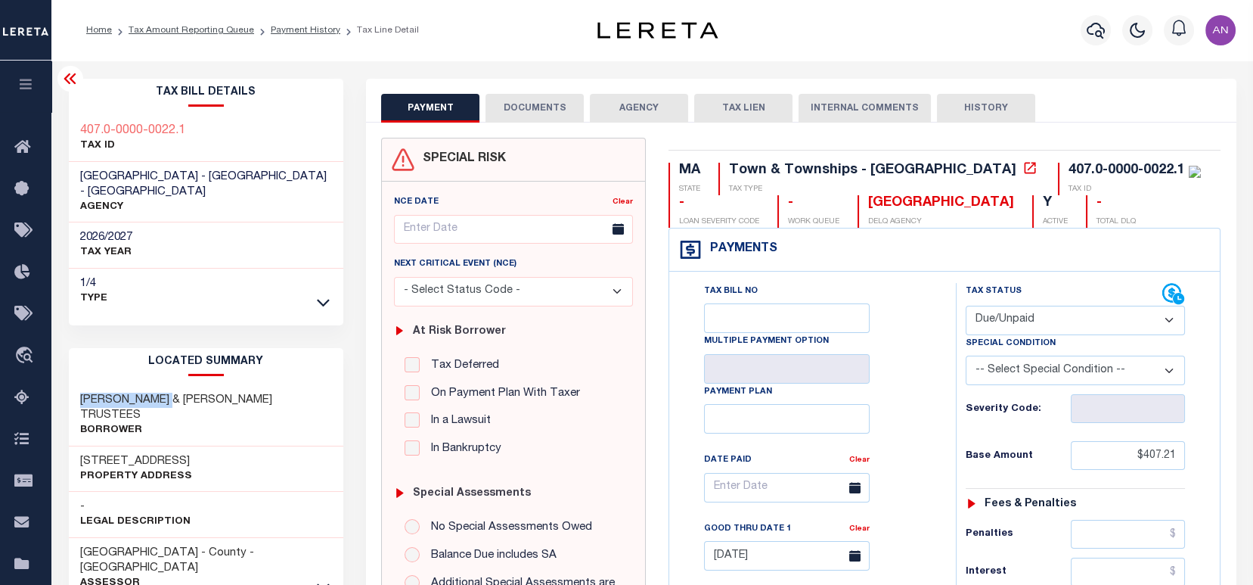
drag, startPoint x: 175, startPoint y: 384, endPoint x: 79, endPoint y: 383, distance: 96.8
click at [79, 385] on div "[PERSON_NAME] & [PERSON_NAME] TRUSTEES Borrower" at bounding box center [206, 415] width 275 height 61
drag, startPoint x: 187, startPoint y: 445, endPoint x: 75, endPoint y: 441, distance: 112.0
click at [75, 446] on div "[STREET_ADDRESS] Property Address" at bounding box center [206, 469] width 275 height 46
copy h3 "1822 OLD TURNPIKE"
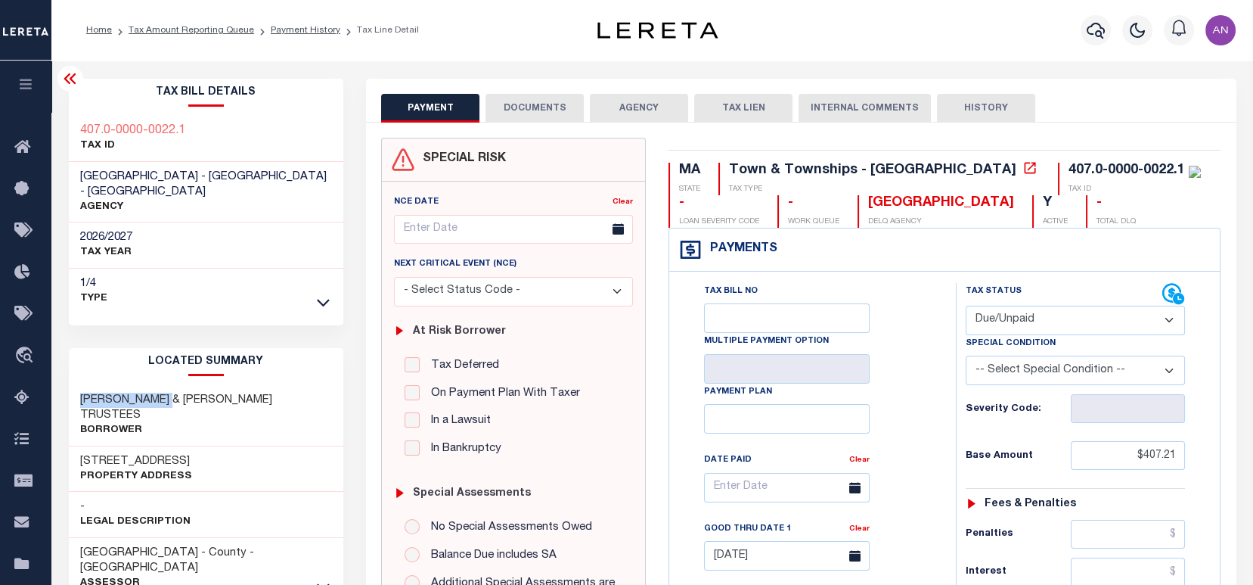
click at [520, 116] on button "DOCUMENTS" at bounding box center [535, 108] width 98 height 29
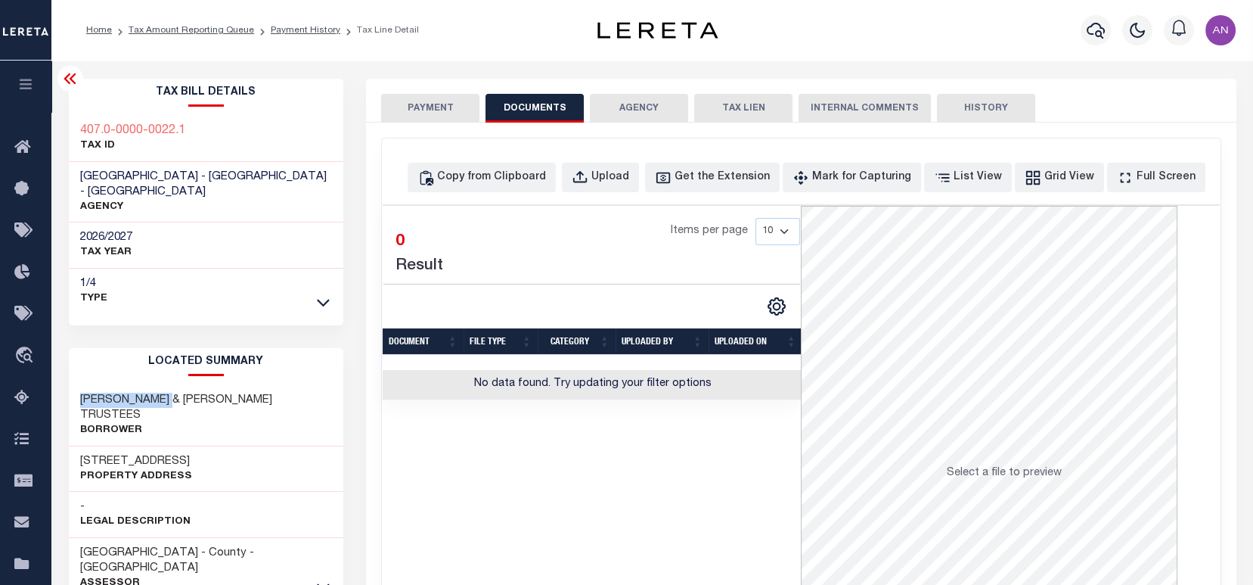
click at [456, 107] on button "PAYMENT" at bounding box center [430, 108] width 98 height 29
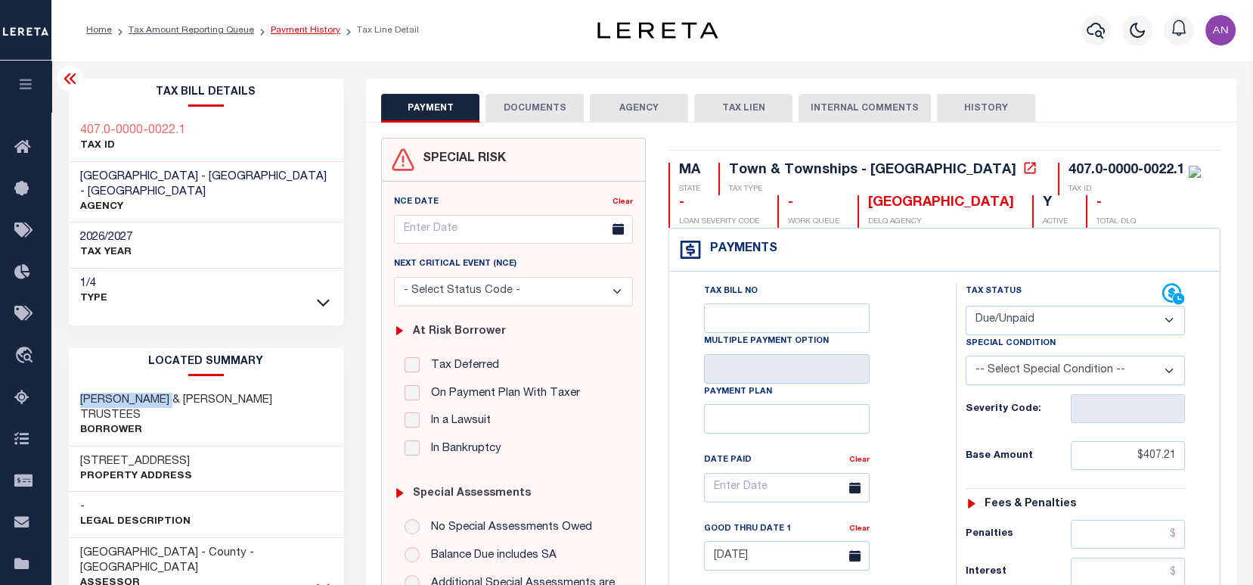
click at [297, 34] on link "Payment History" at bounding box center [306, 30] width 70 height 9
